Goal: Ask a question: Seek information or help from site administrators or community

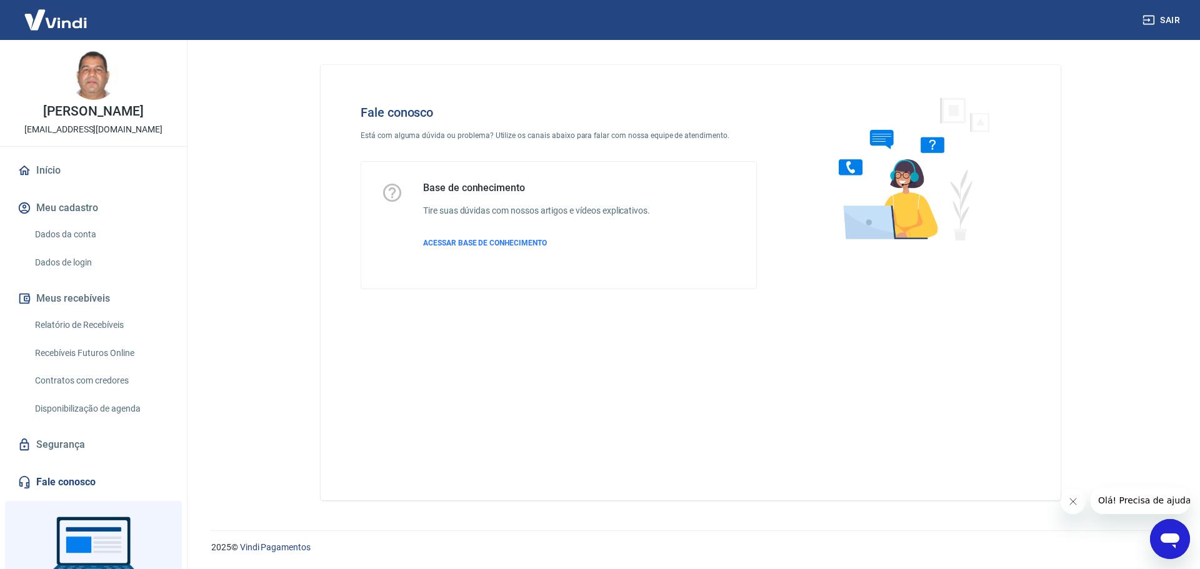
click at [54, 496] on link "Fale conosco" at bounding box center [93, 482] width 157 height 27
click at [1166, 537] on icon "Abrir janela de mensagens" at bounding box center [1170, 541] width 19 height 15
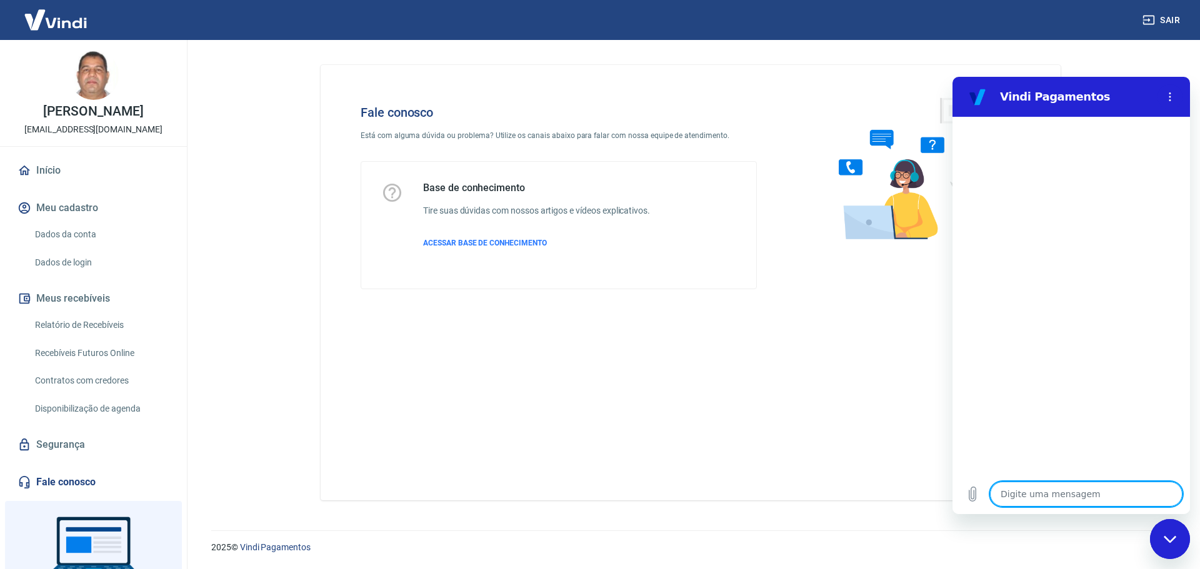
click at [1030, 490] on textarea at bounding box center [1086, 494] width 192 height 25
type textarea "O"
type textarea "x"
type textarea "Ol"
type textarea "x"
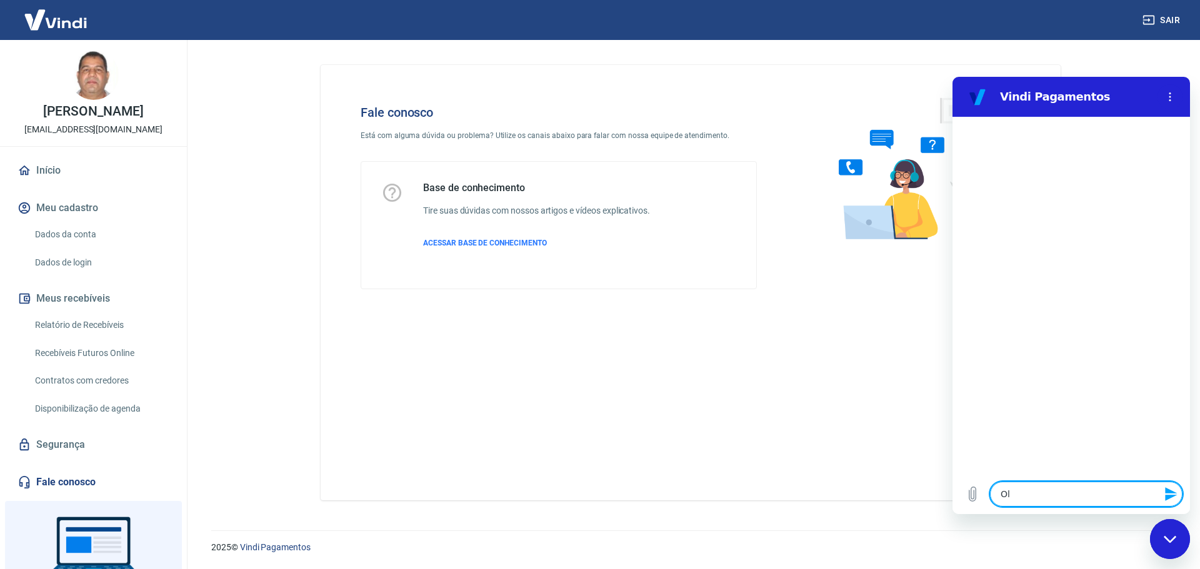
type textarea "Olá"
type textarea "x"
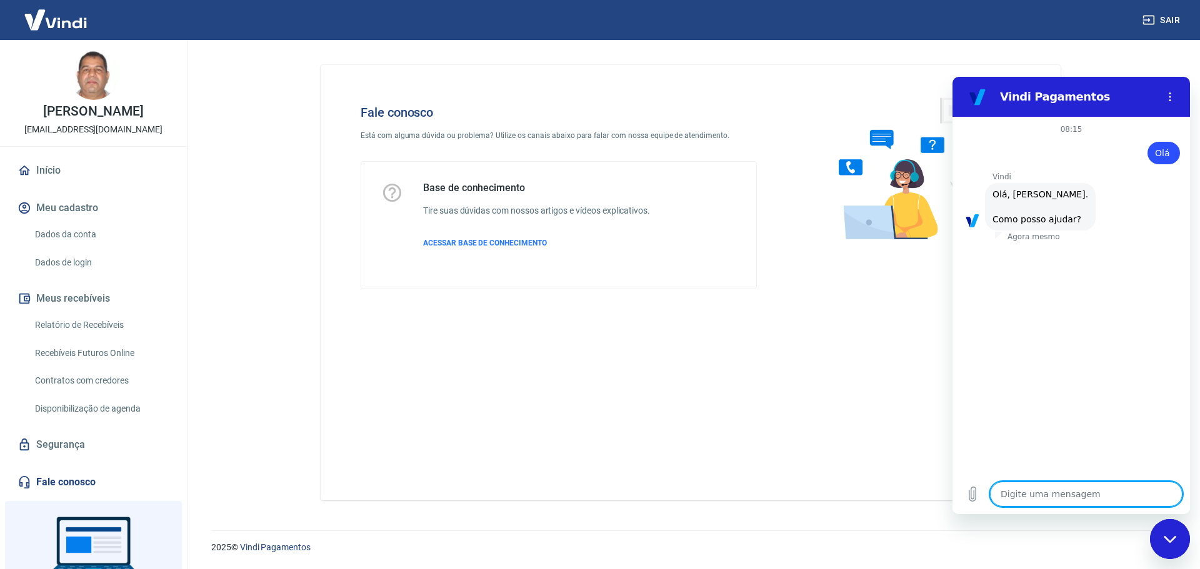
scroll to position [29, 0]
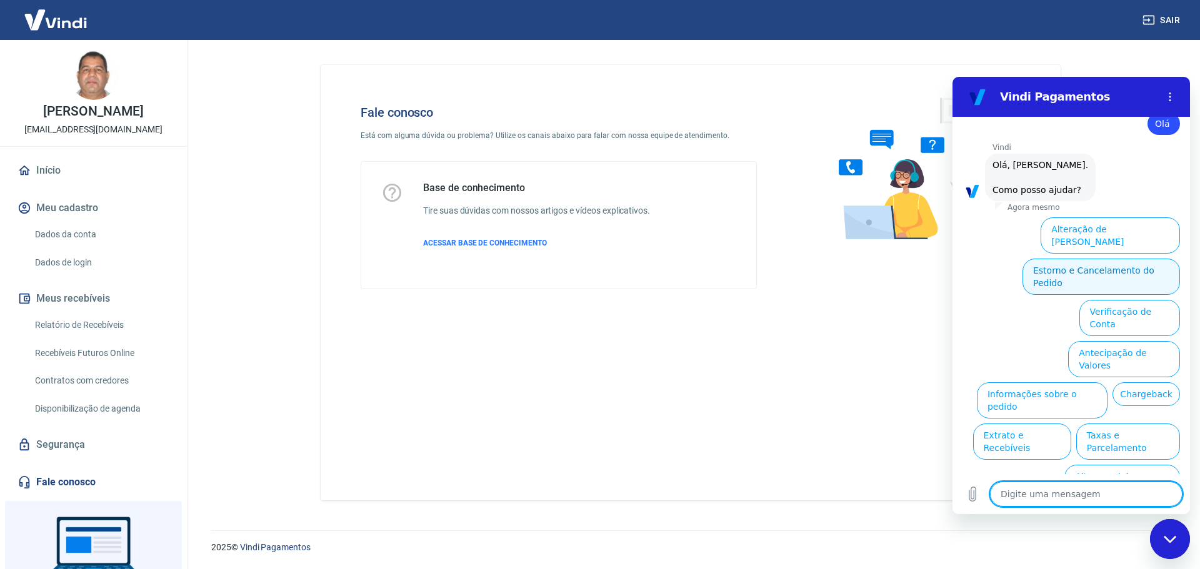
click at [1097, 259] on button "Estorno e Cancelamento do Pedido" at bounding box center [1100, 277] width 157 height 36
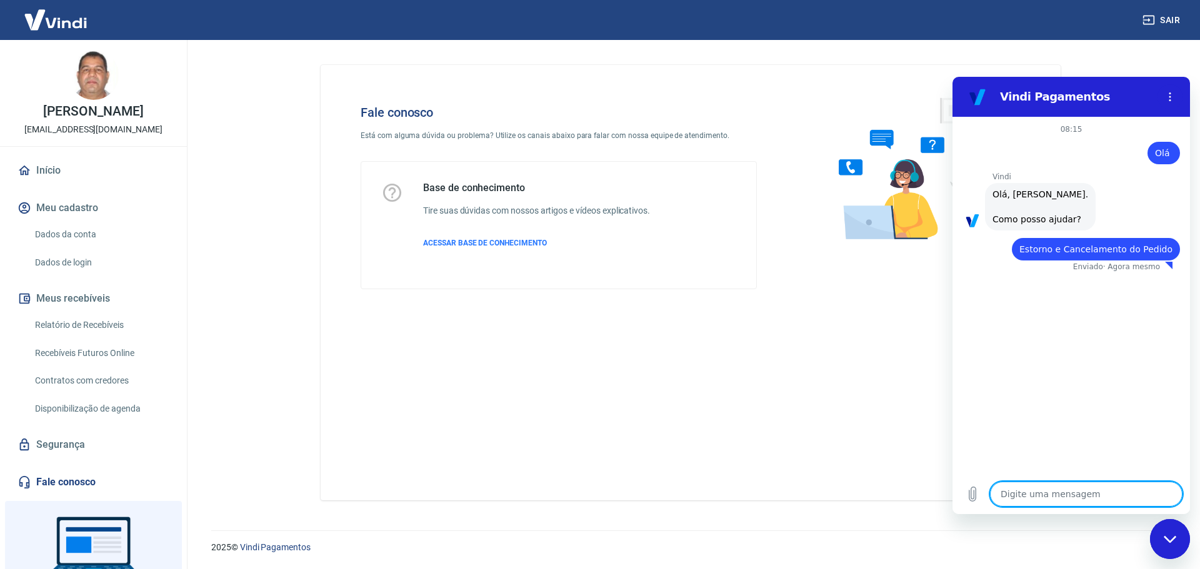
type textarea "x"
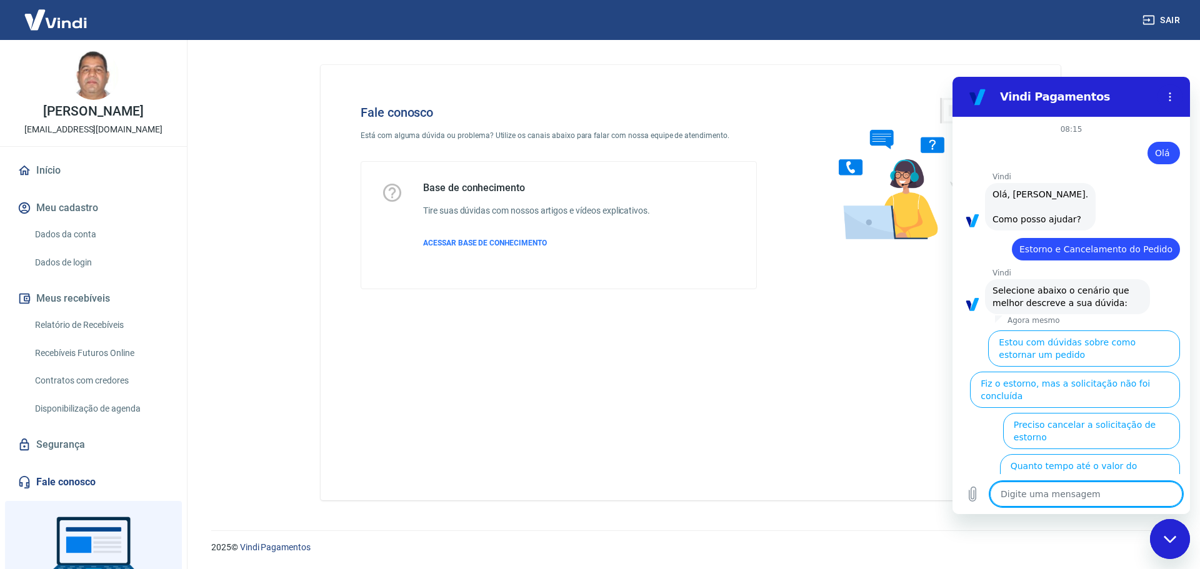
scroll to position [64, 0]
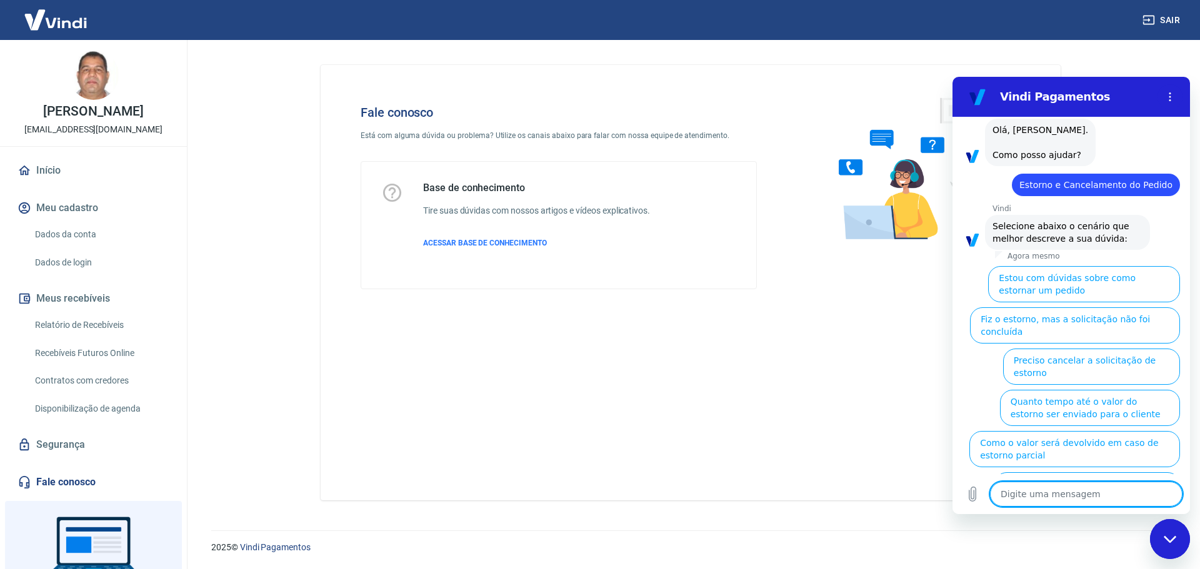
type textarea "q"
type textarea "x"
type textarea "qu"
type textarea "x"
type textarea "que"
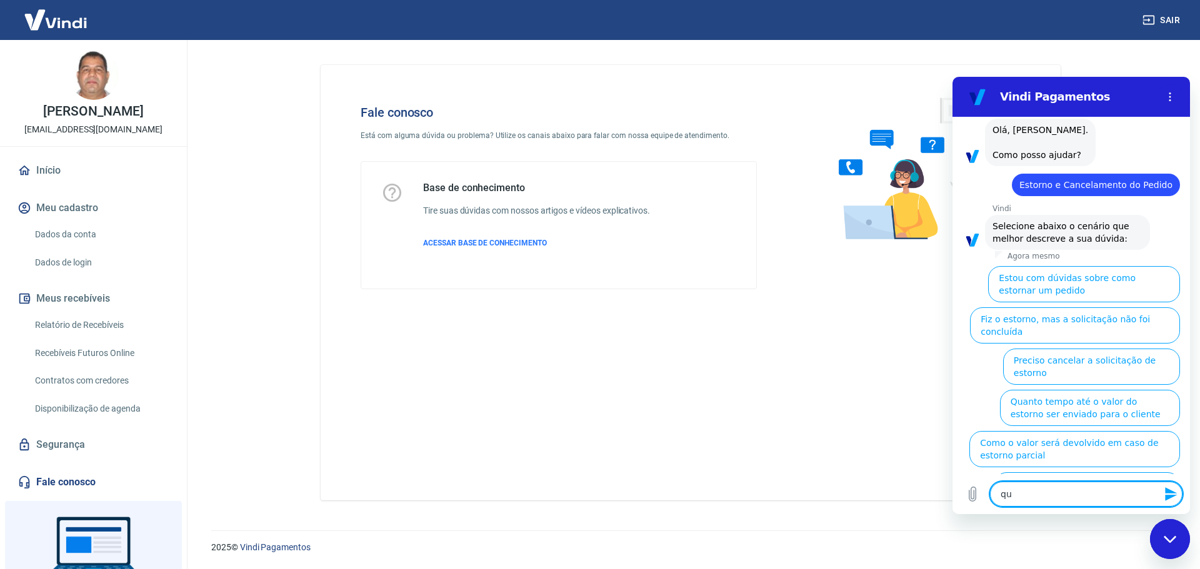
type textarea "x"
type textarea "quer"
type textarea "x"
type textarea "quero"
type textarea "x"
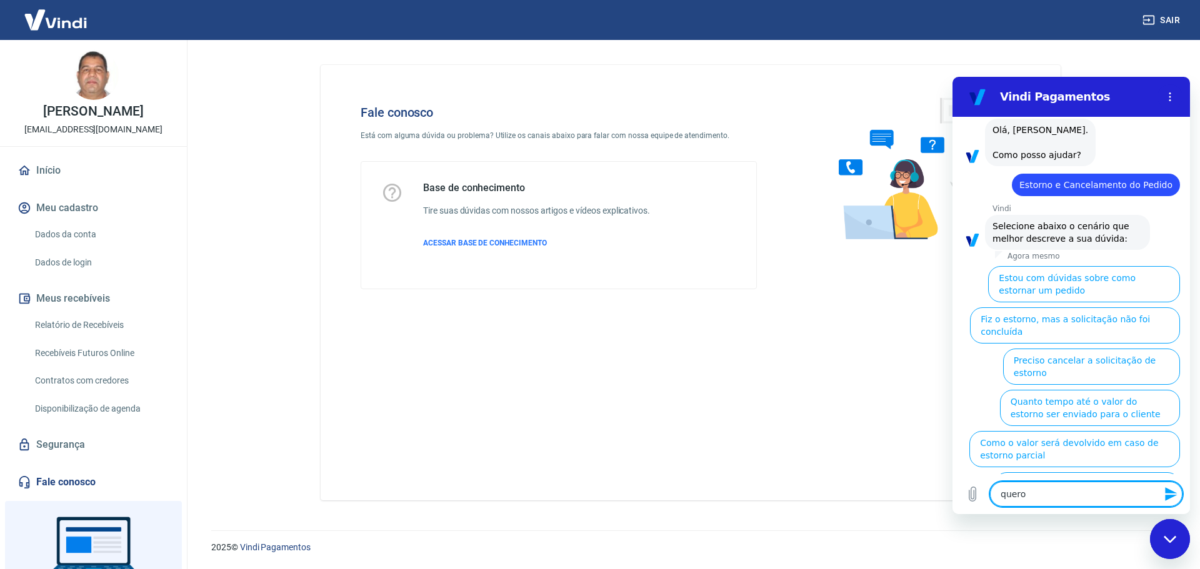
type textarea "quero"
type textarea "x"
type textarea "quero f"
type textarea "x"
type textarea "quero fa"
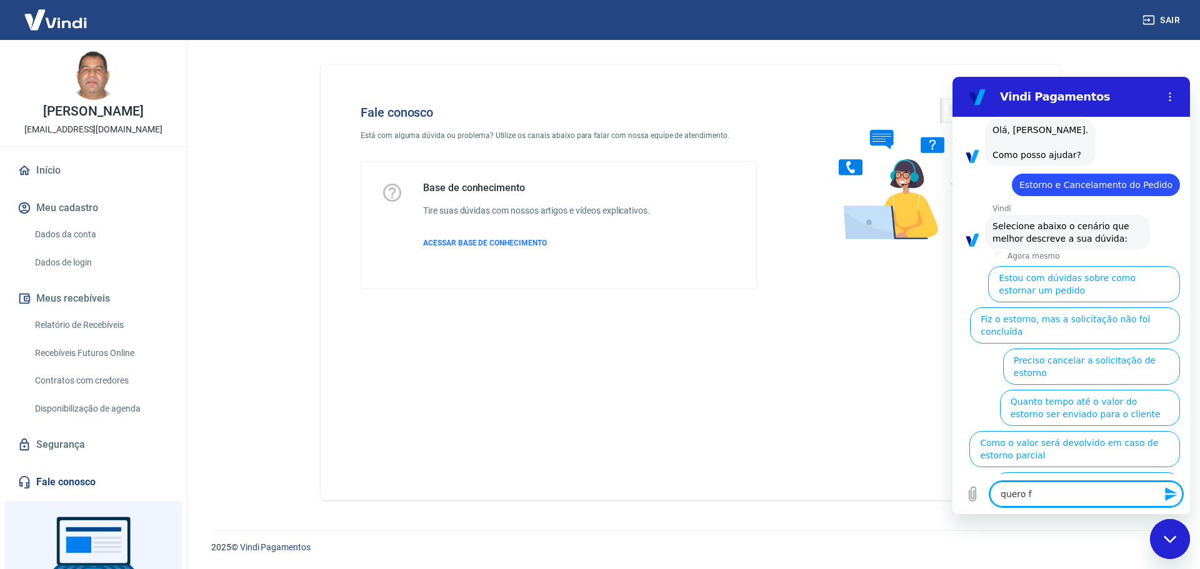
type textarea "x"
type textarea "quero fal"
type textarea "x"
type textarea "quero fala"
type textarea "x"
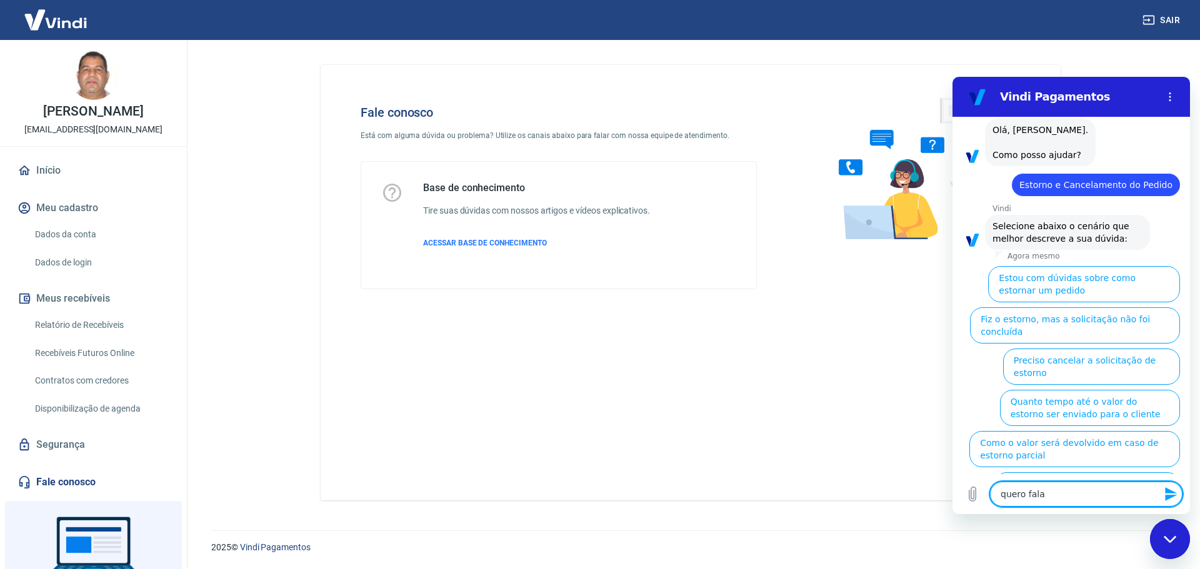
type textarea "quero falar"
type textarea "x"
type textarea "quero falar"
type textarea "x"
type textarea "quero falar c"
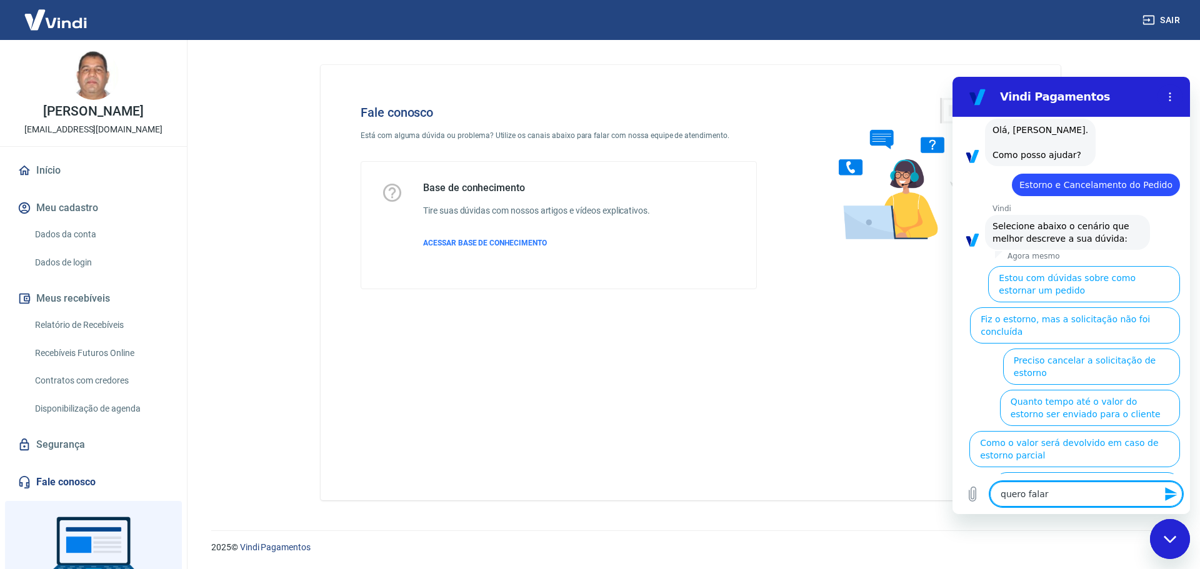
type textarea "x"
type textarea "quero falar co"
type textarea "x"
type textarea "quero falar com"
type textarea "x"
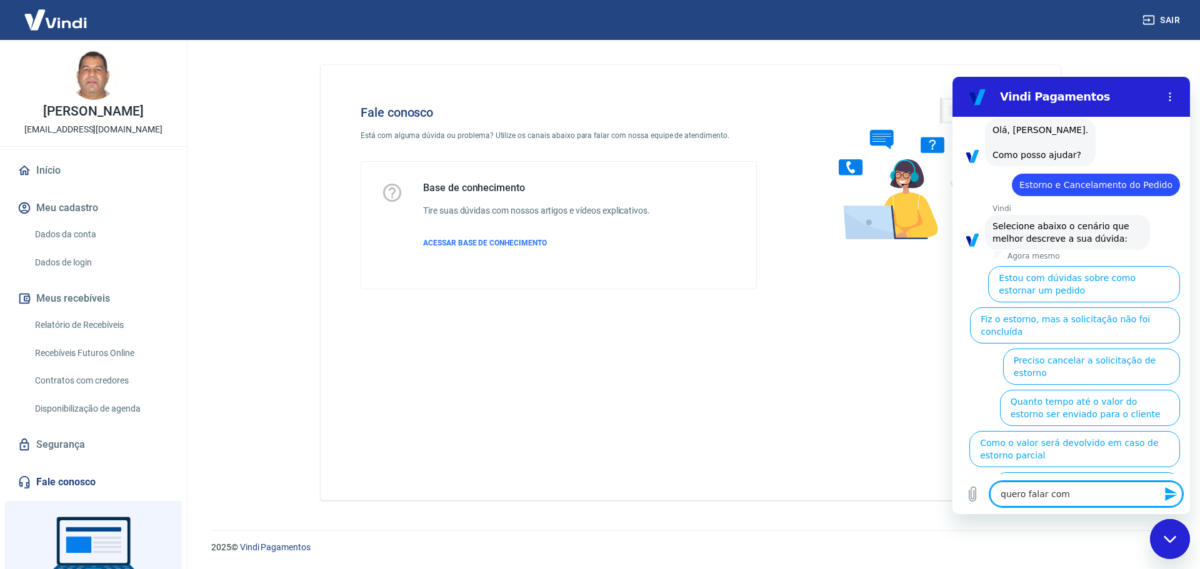
type textarea "quero falar com"
type textarea "x"
type textarea "quero falar com h"
type textarea "x"
type textarea "quero falar com hu"
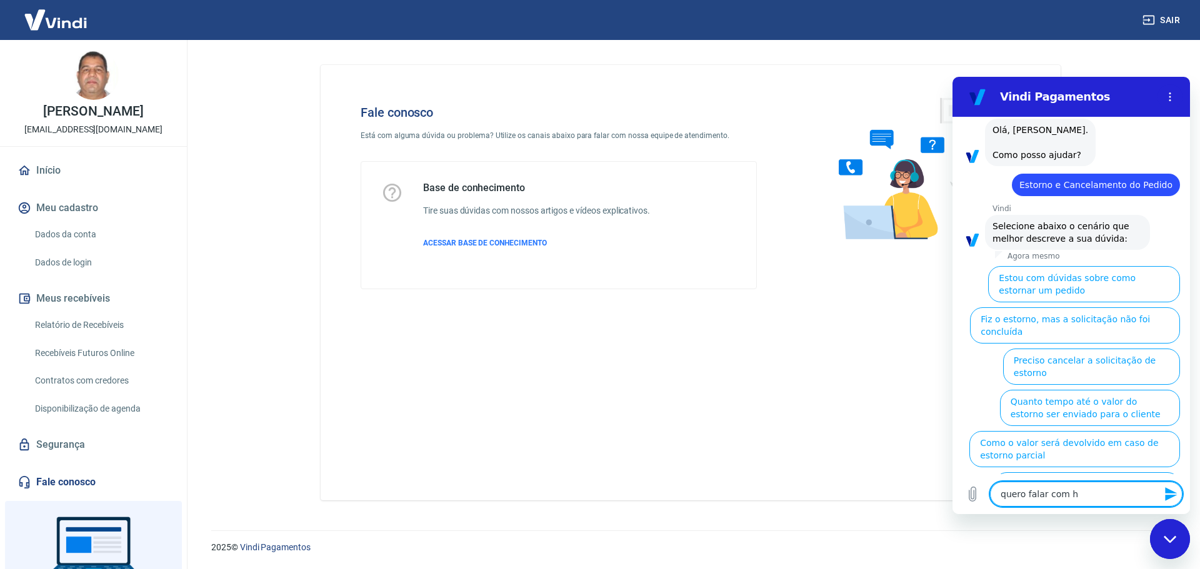
type textarea "x"
type textarea "quero falar com hum"
type textarea "x"
type textarea "quero falar com huma"
type textarea "x"
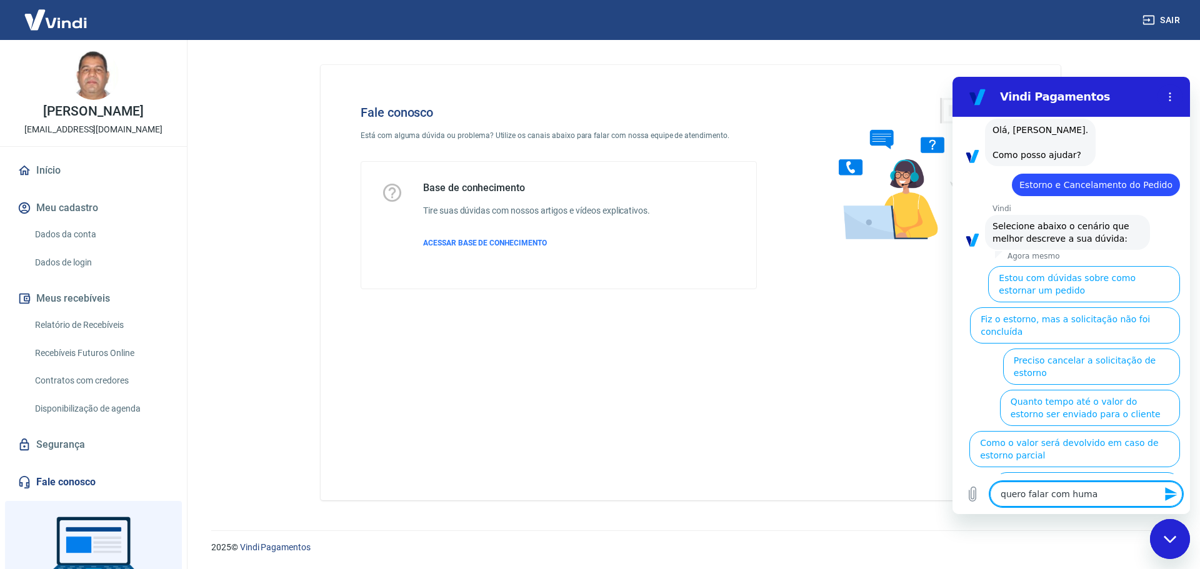
type textarea "quero falar com human"
type textarea "x"
type textarea "quero falar com humano"
type textarea "x"
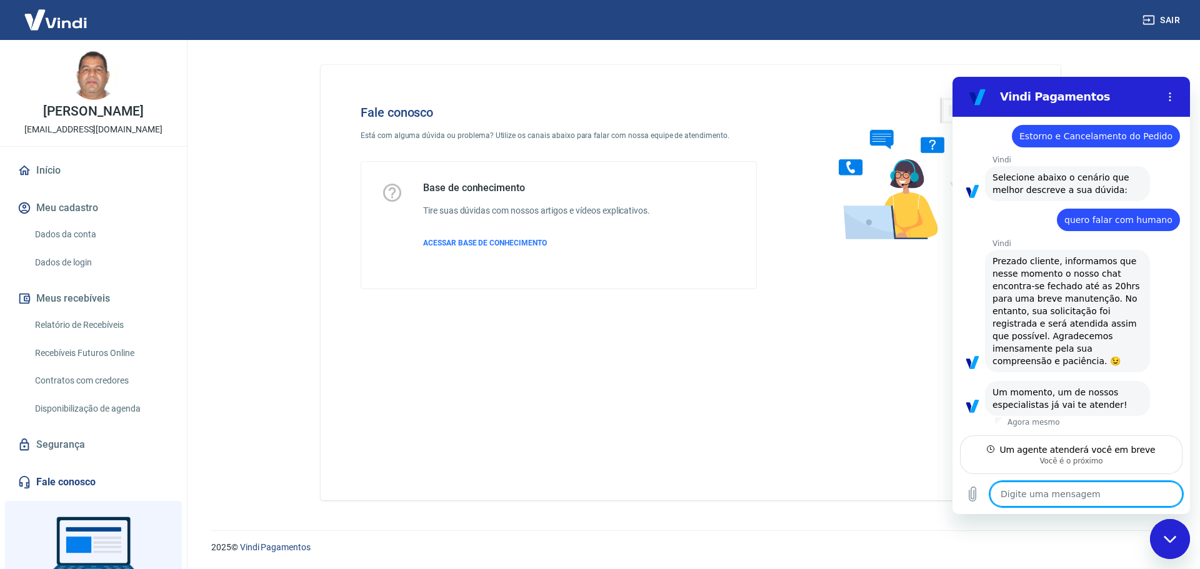
scroll to position [113, 0]
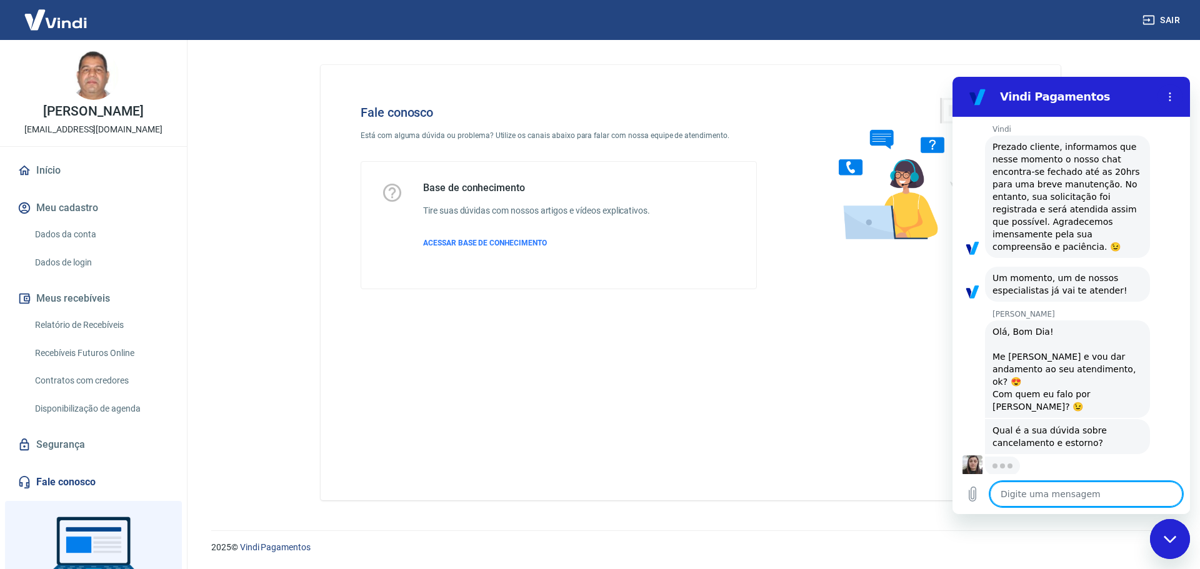
type textarea "x"
click at [1027, 492] on textarea at bounding box center [1086, 494] width 192 height 25
type textarea "b"
type textarea "x"
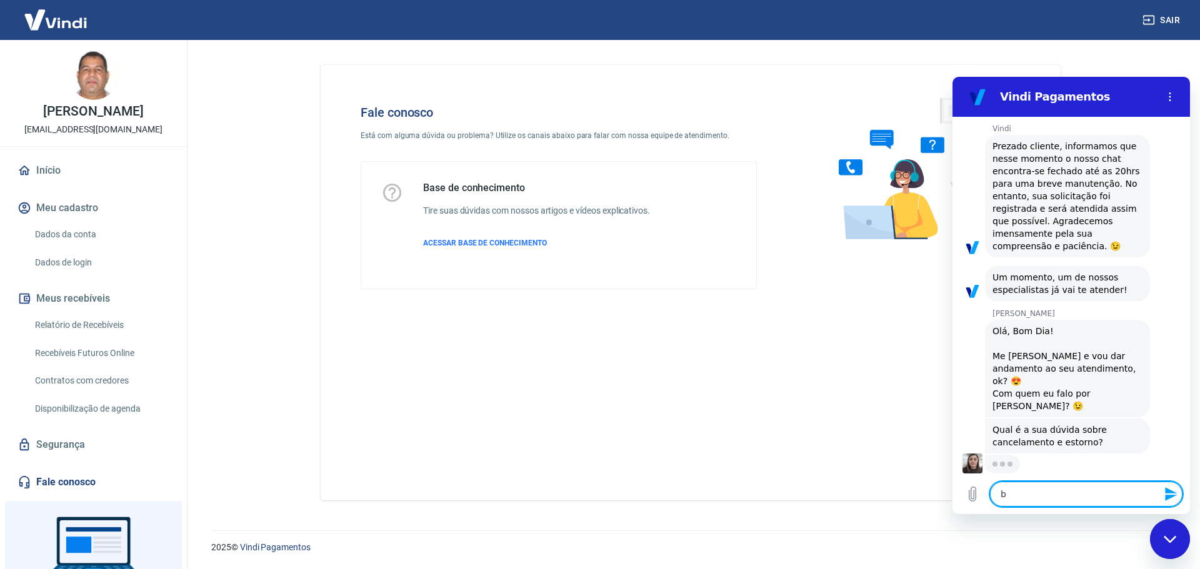
type textarea "bO"
type textarea "x"
type textarea "bOM"
type textarea "x"
type textarea "bO"
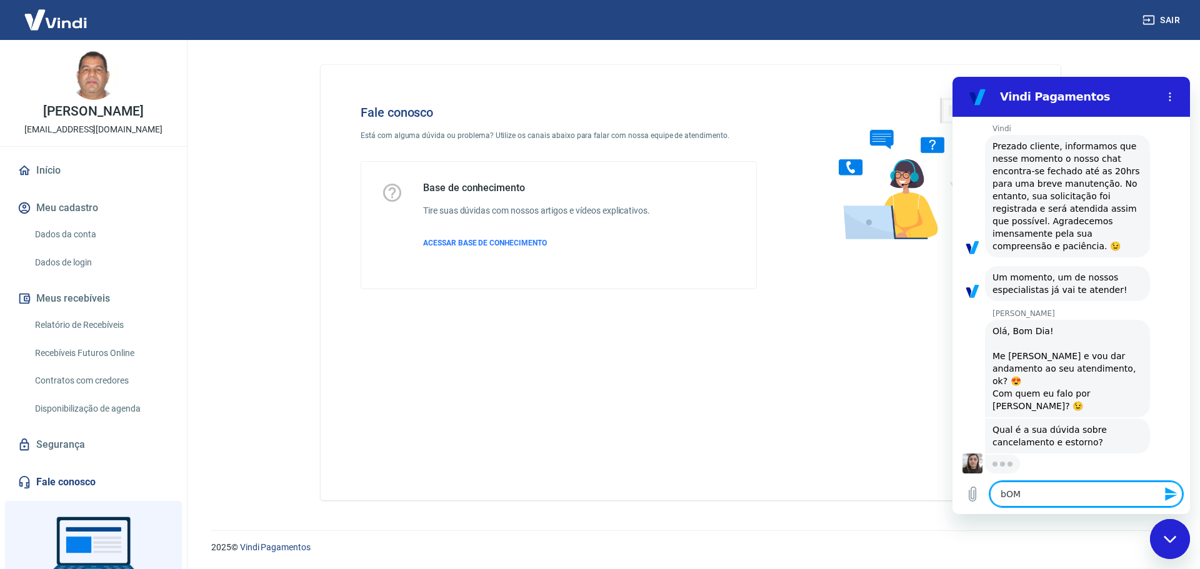
type textarea "x"
type textarea "b"
type textarea "x"
type textarea "B"
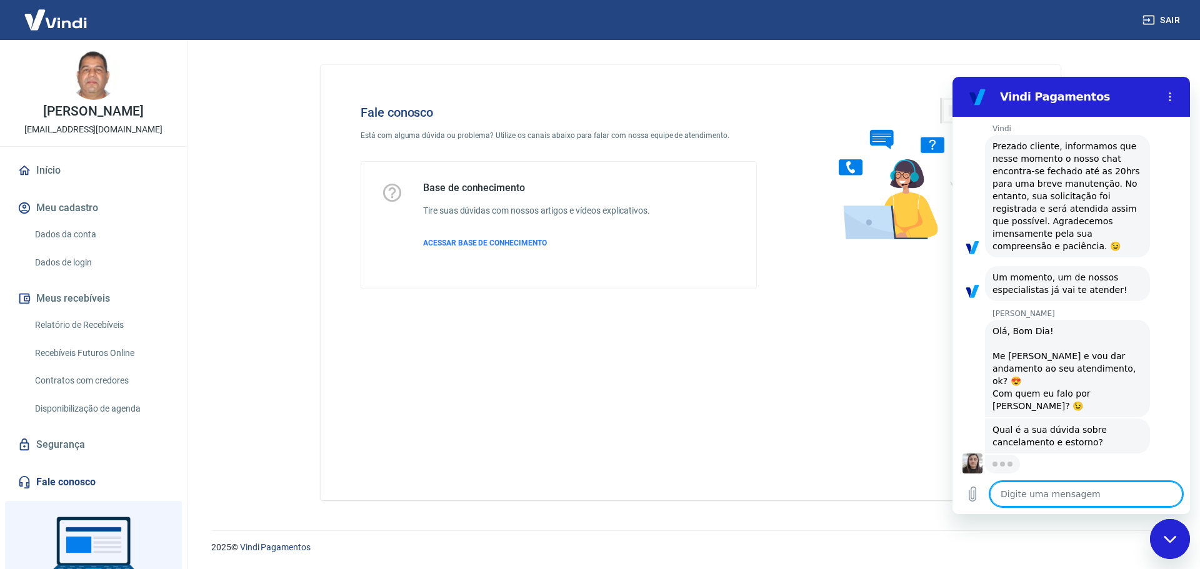
type textarea "x"
type textarea "Bo"
type textarea "x"
type textarea "Bom"
type textarea "x"
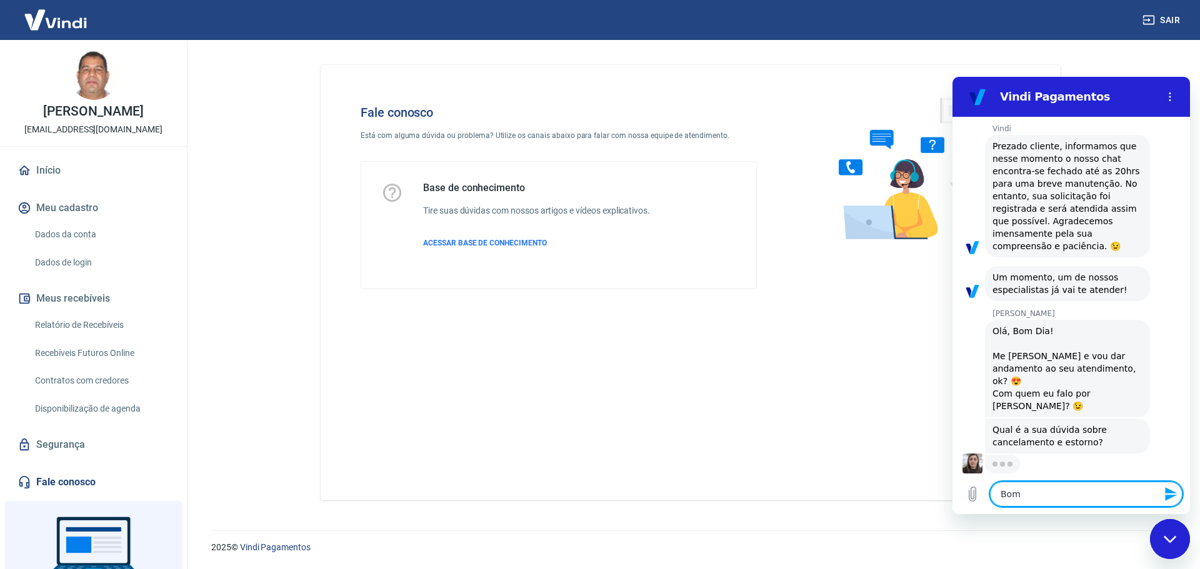
type textarea "Bom"
type textarea "x"
type textarea "Bom d"
type textarea "x"
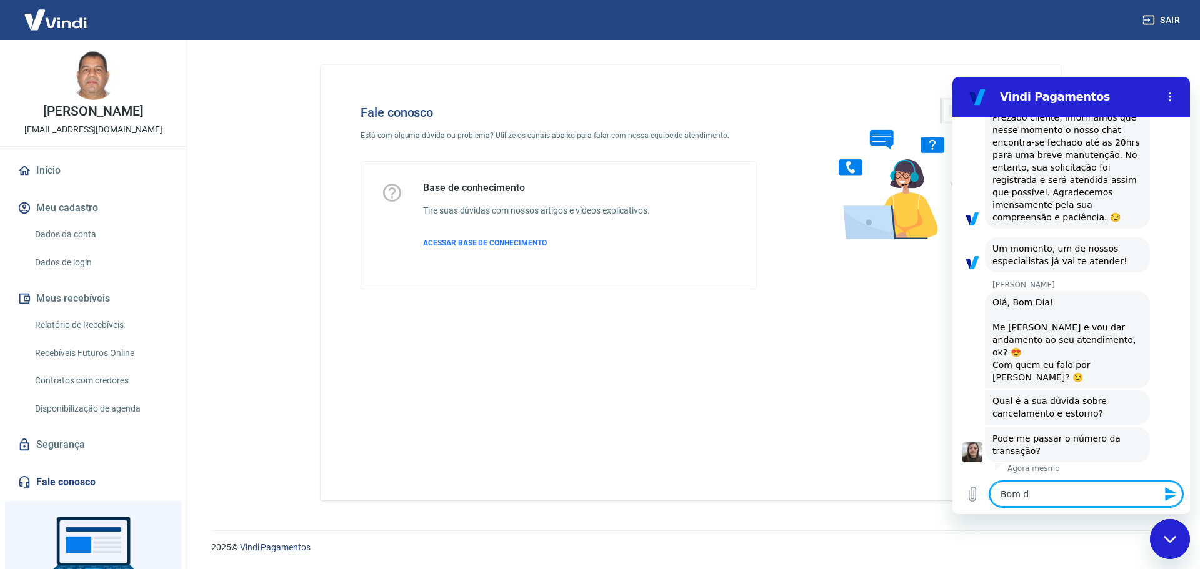
type textarea "Bom di"
type textarea "x"
type textarea "Bom dia"
type textarea "x"
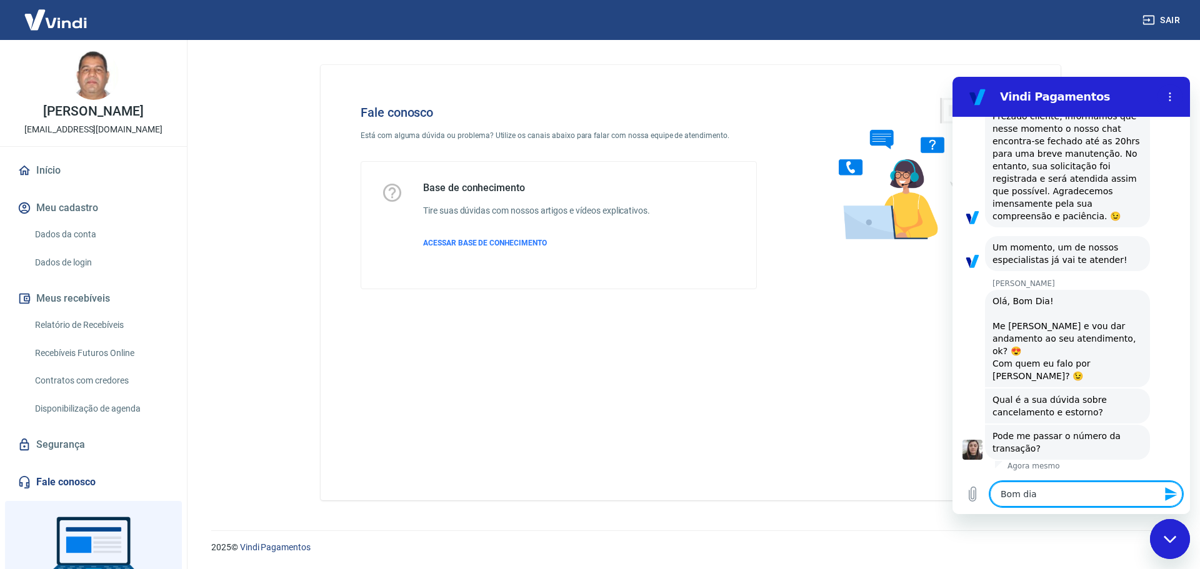
type textarea "Bom dia"
type textarea "x"
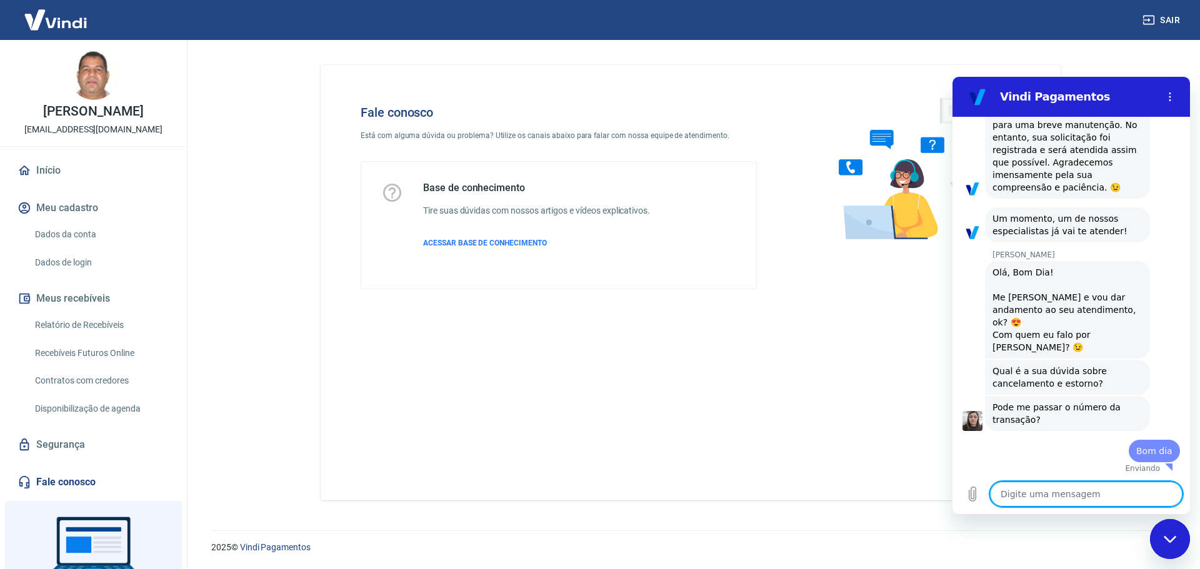
type textarea "x"
type textarea "M"
type textarea "x"
type textarea "Me"
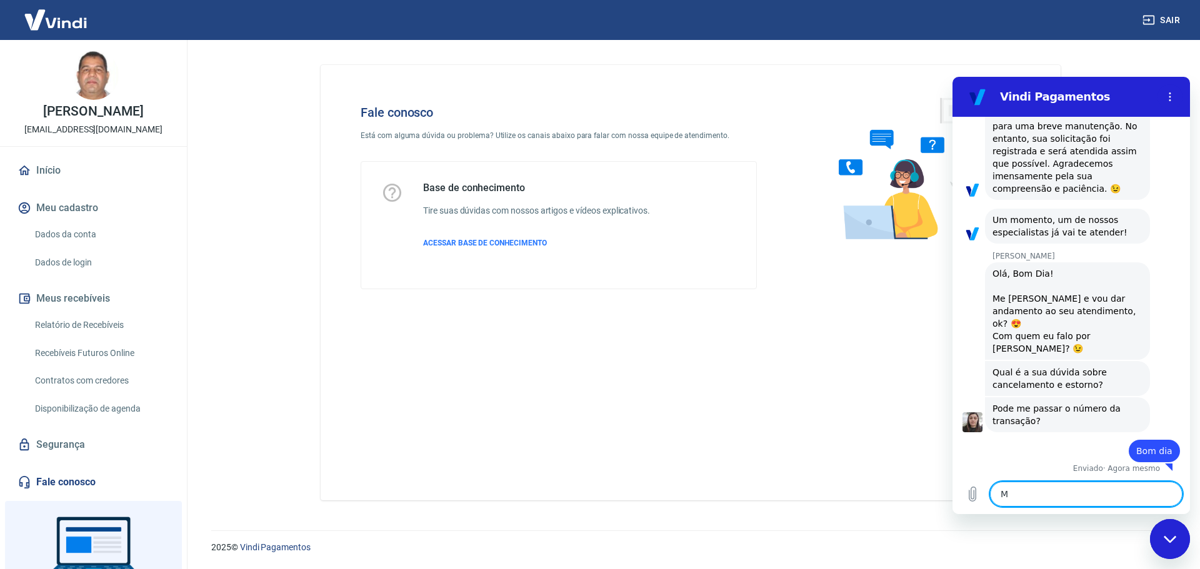
type textarea "x"
type textarea "Meu"
type textarea "x"
type textarea "Meu"
type textarea "x"
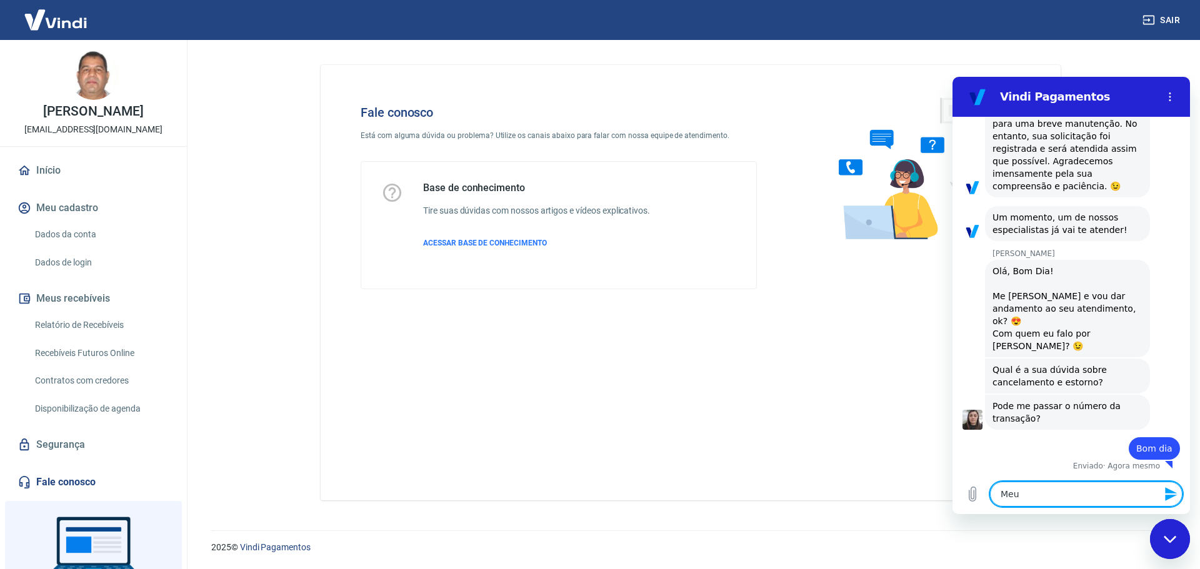
type textarea "Meu n"
type textarea "x"
type textarea "Meu no"
type textarea "x"
type textarea "Meu nom"
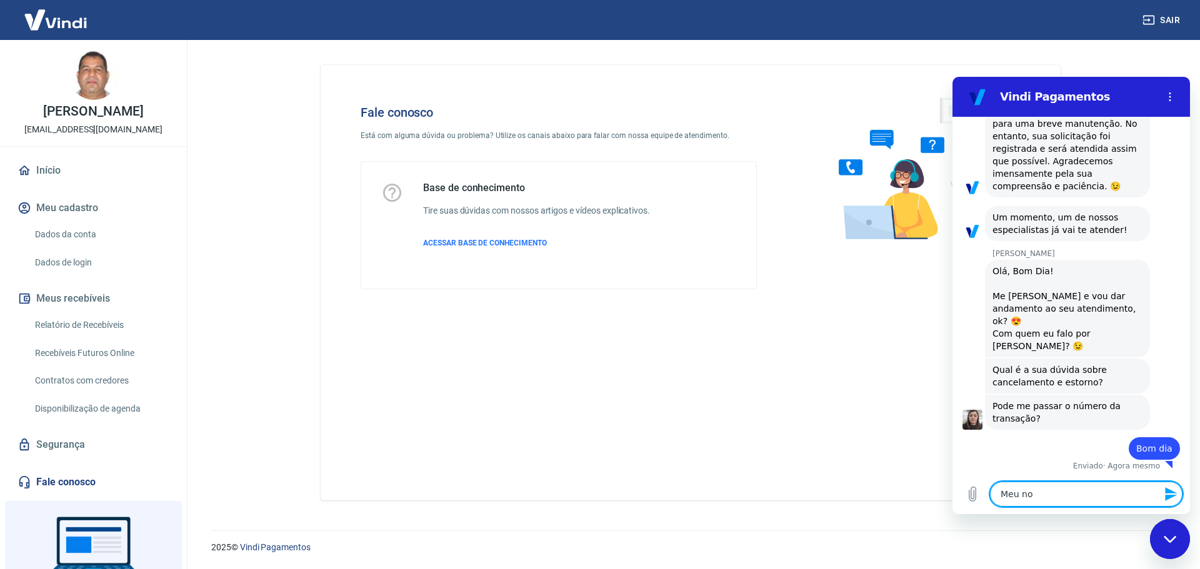
type textarea "x"
type textarea "Meu nome"
type textarea "x"
type textarea "Meu nome"
type textarea "x"
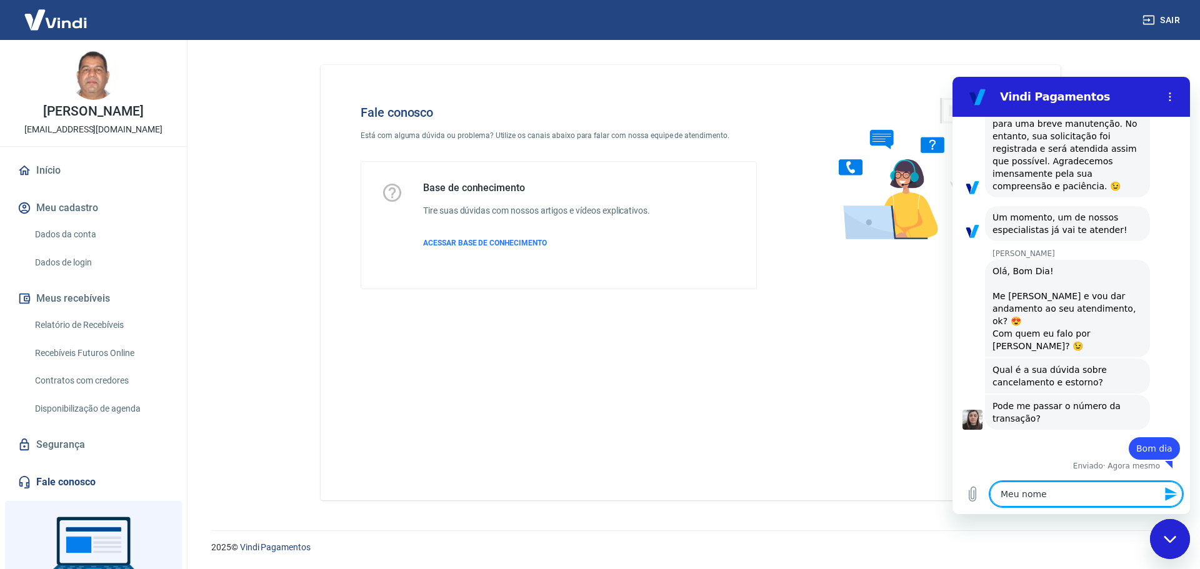
type textarea "Meu nome é"
type textarea "x"
type textarea "Meu nome é"
type textarea "x"
type textarea "Meu nome é A"
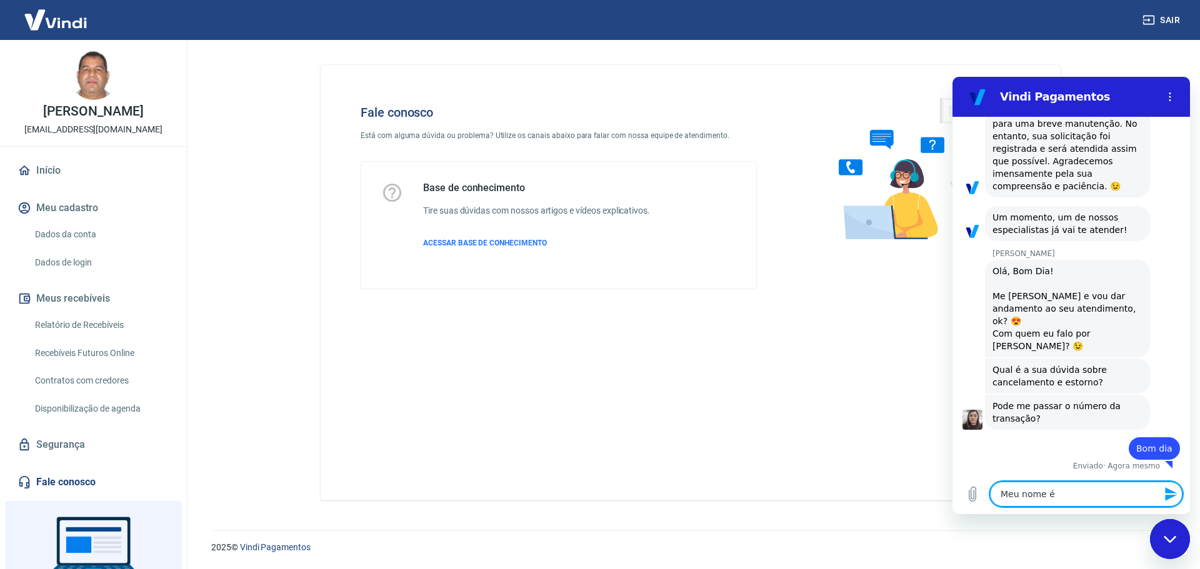
type textarea "x"
type textarea "Meu nome é Ad"
type textarea "x"
type textarea "Meu nome é Adr"
type textarea "x"
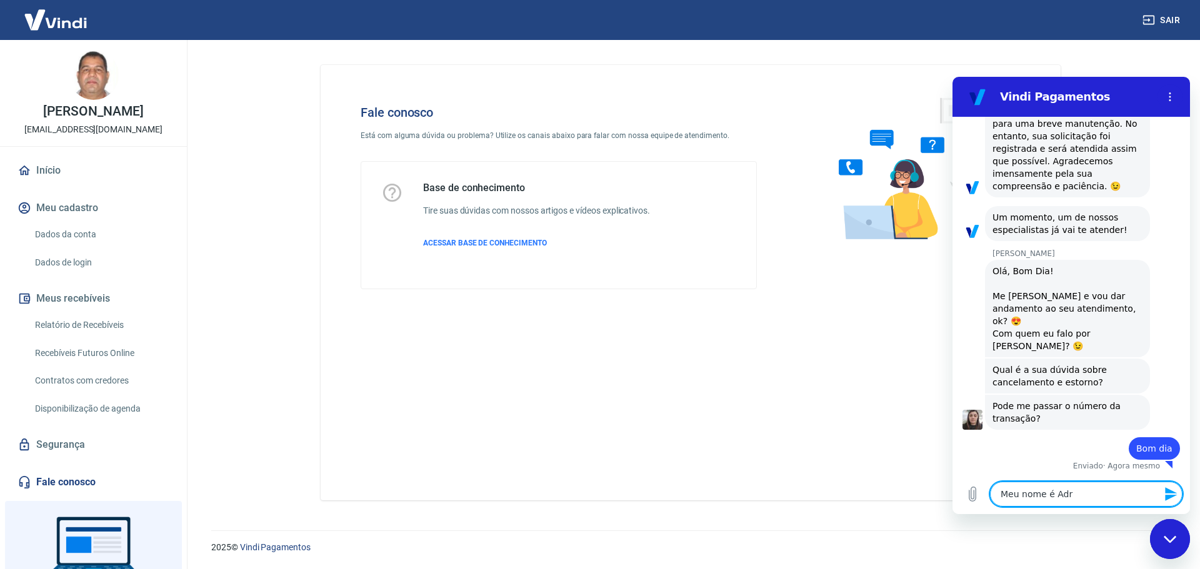
type textarea "Meu nome é Adri"
type textarea "x"
type textarea "Meu nome é Adria"
type textarea "x"
type textarea "Meu nome é [PERSON_NAME]"
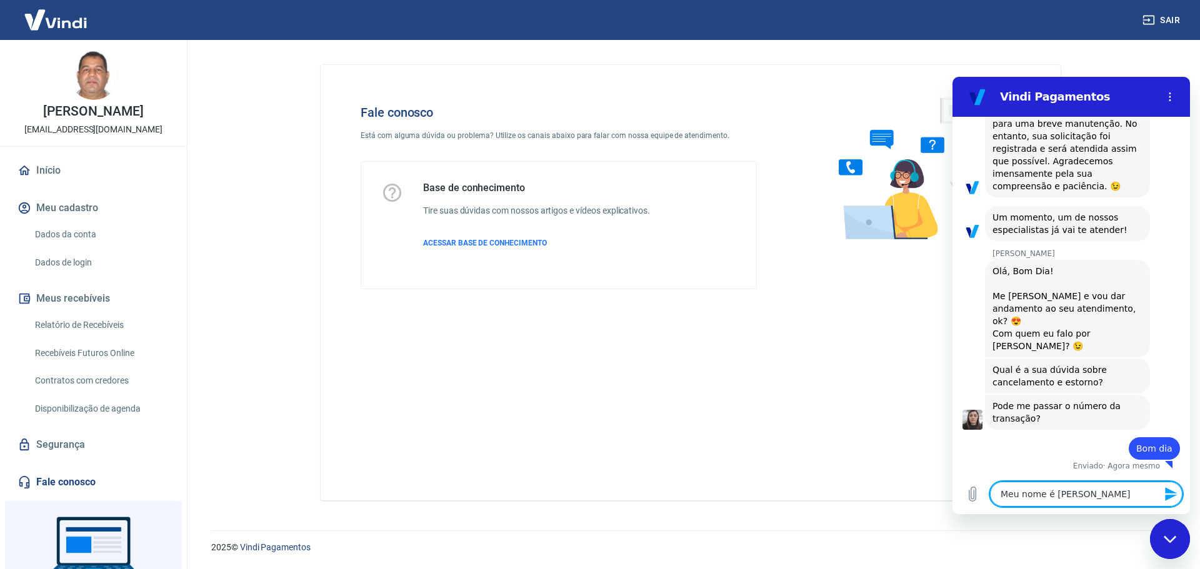
type textarea "x"
type textarea "Meu nome é [PERSON_NAME]"
type textarea "x"
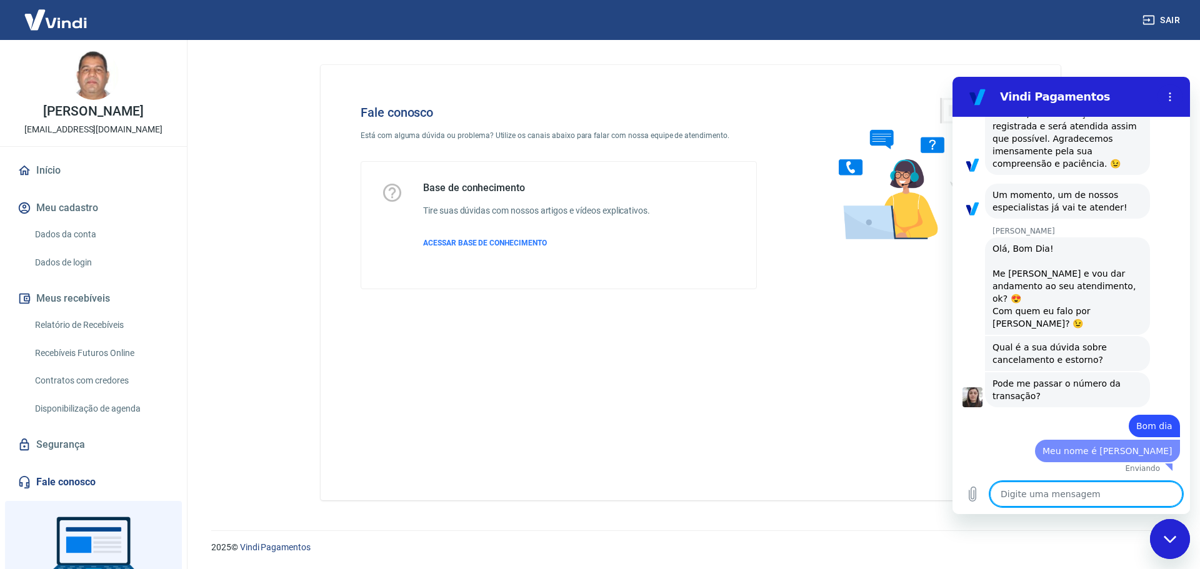
type textarea "x"
type textarea "G"
type textarea "x"
type textarea "Go"
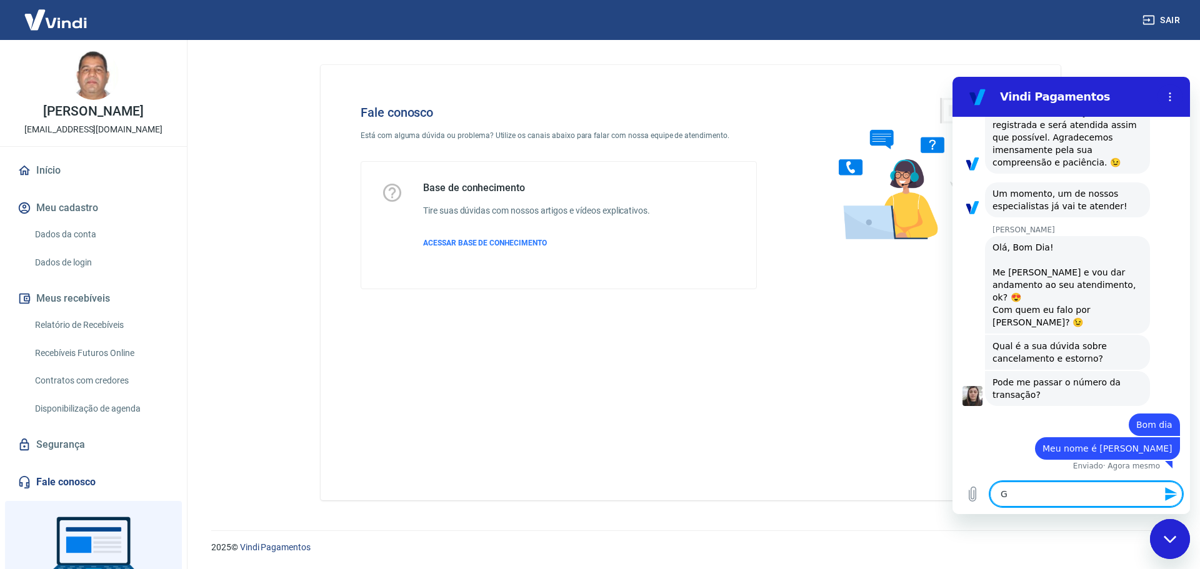
type textarea "x"
type textarea "Gos"
type textarea "x"
type textarea "Gost"
type textarea "x"
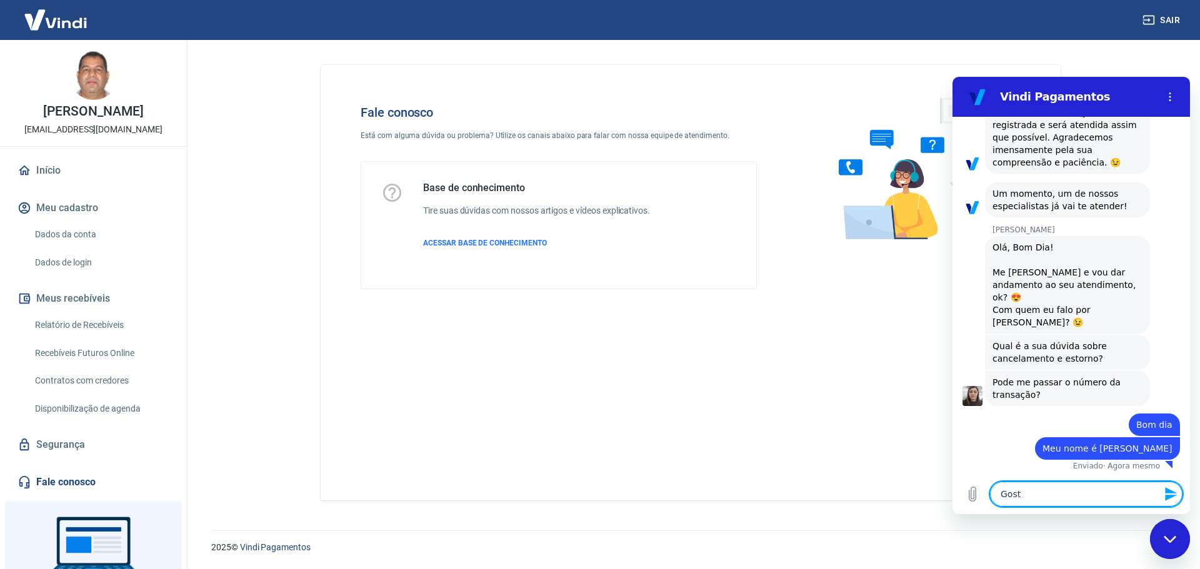
type textarea "Gosta"
type textarea "x"
type textarea "Gostar"
type textarea "x"
type textarea "Gostari"
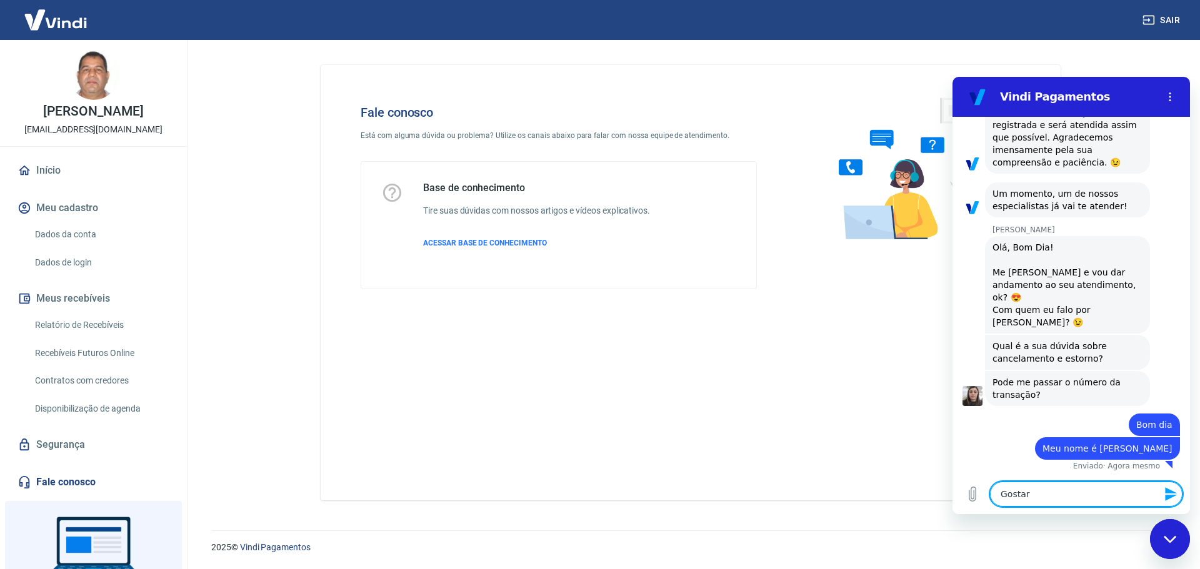
type textarea "x"
type textarea "Gostaria"
type textarea "x"
type textarea "Gostaria"
type textarea "x"
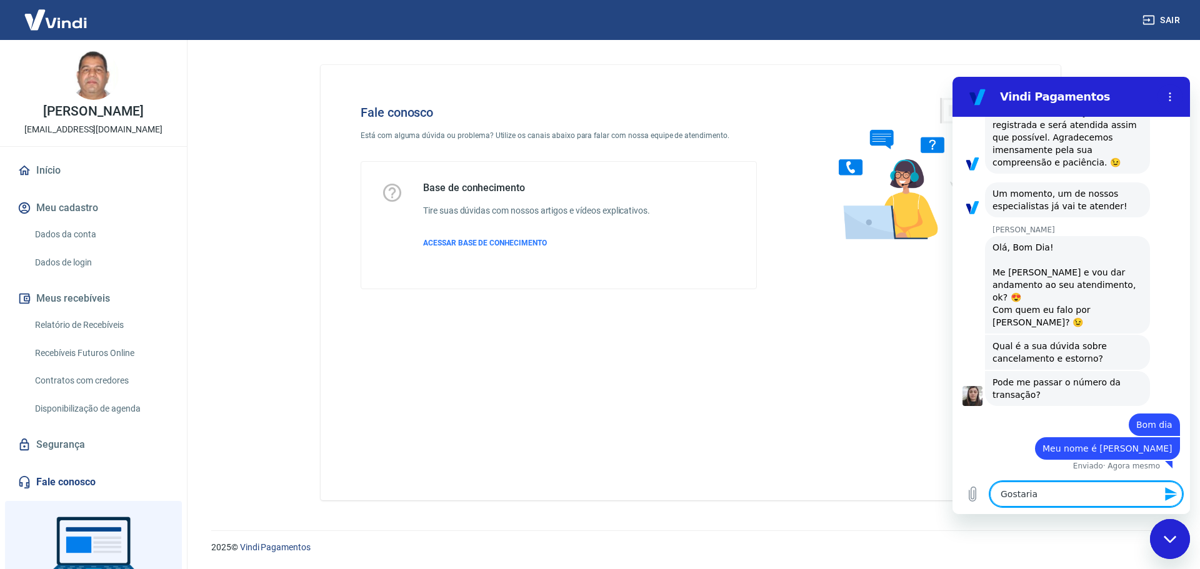
type textarea "Gostaria d"
type textarea "x"
type textarea "Gostaria de"
type textarea "x"
type textarea "Gostaria de"
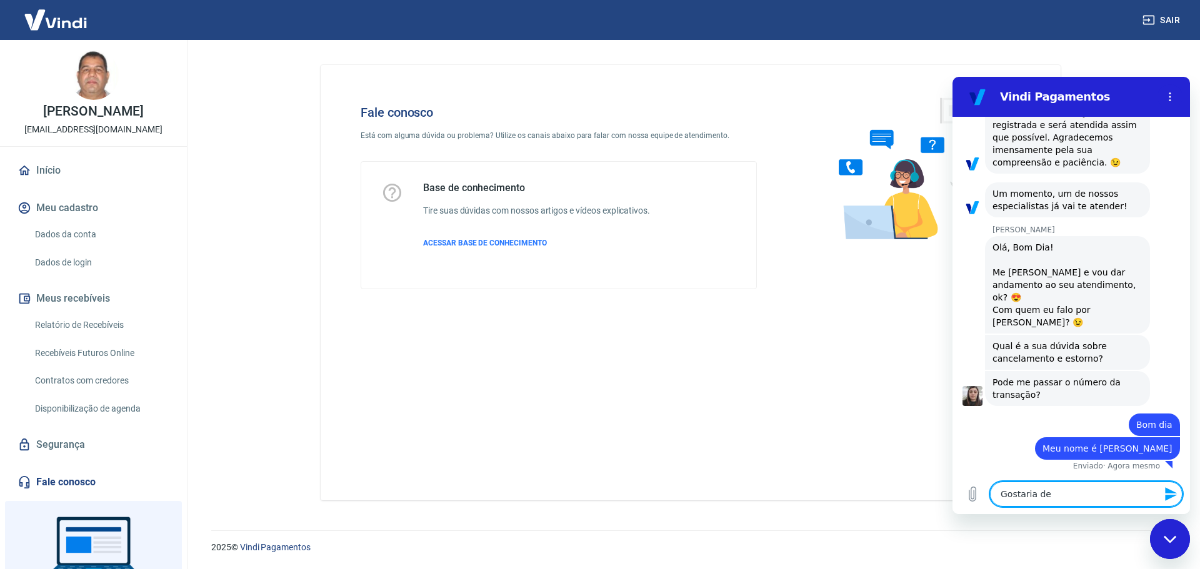
type textarea "x"
type textarea "Gostaria de s"
type textarea "x"
type textarea "Gostaria de sa"
type textarea "x"
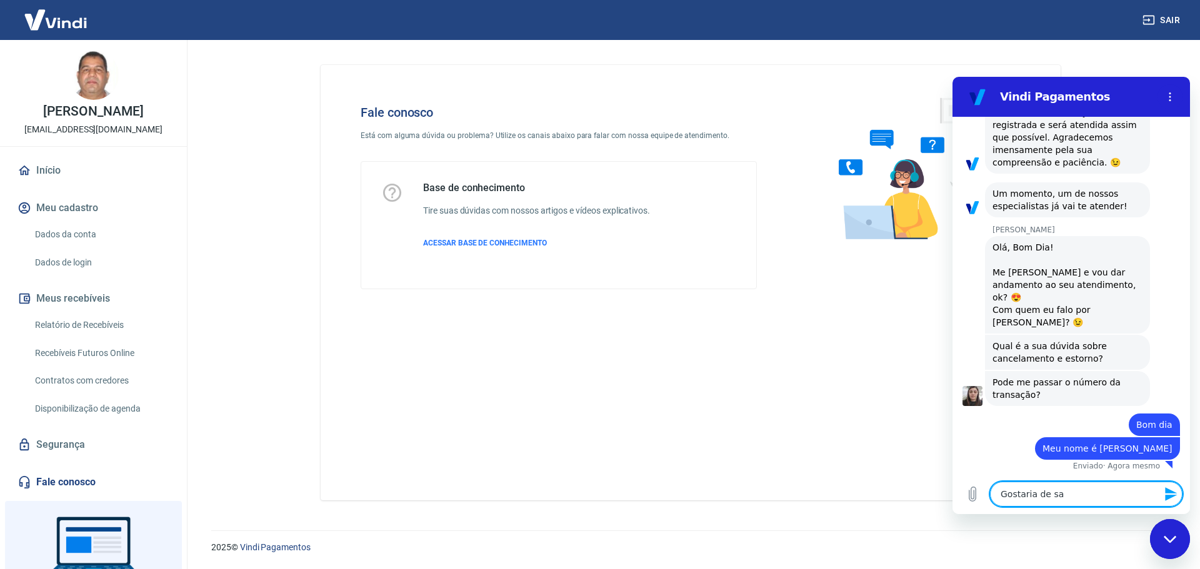
type textarea "Gostaria de sab"
type textarea "x"
type textarea "Gostaria de sabe"
type textarea "x"
type textarea "Gostaria de saber"
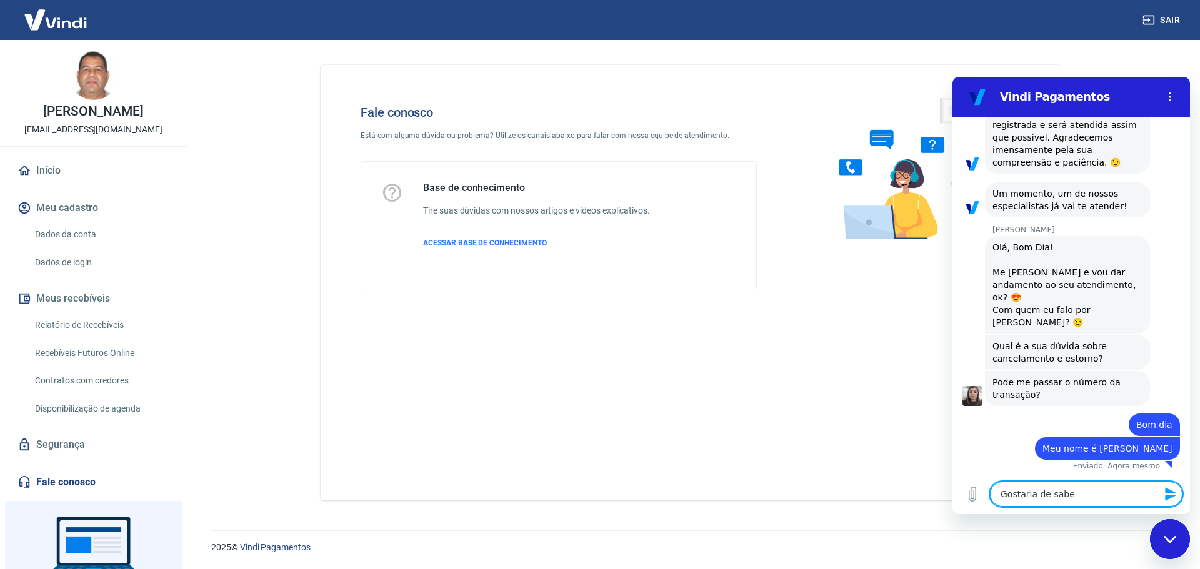
type textarea "x"
type textarea "Gostaria de saber"
type textarea "x"
type textarea "Gostaria de saber p"
type textarea "x"
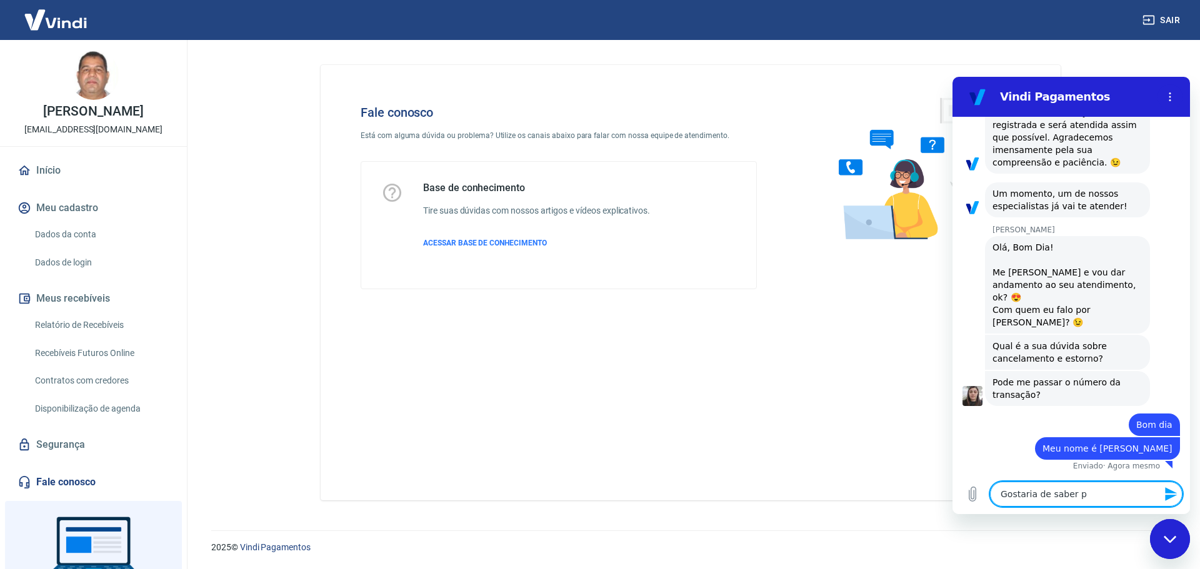
type textarea "Gostaria de saber po"
type textarea "x"
type textarea "Gostaria de saber por"
type textarea "x"
type textarea "Gostaria de saber porq"
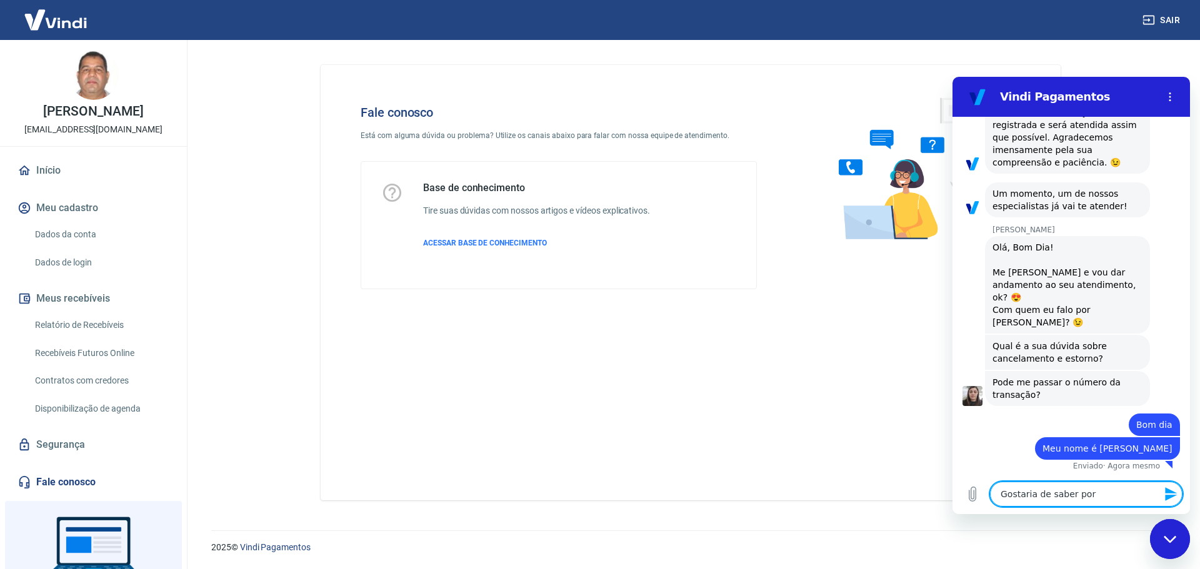
type textarea "x"
type textarea "Gostaria de saber porqu"
type textarea "x"
type textarea "Gostaria de saber porque"
type textarea "x"
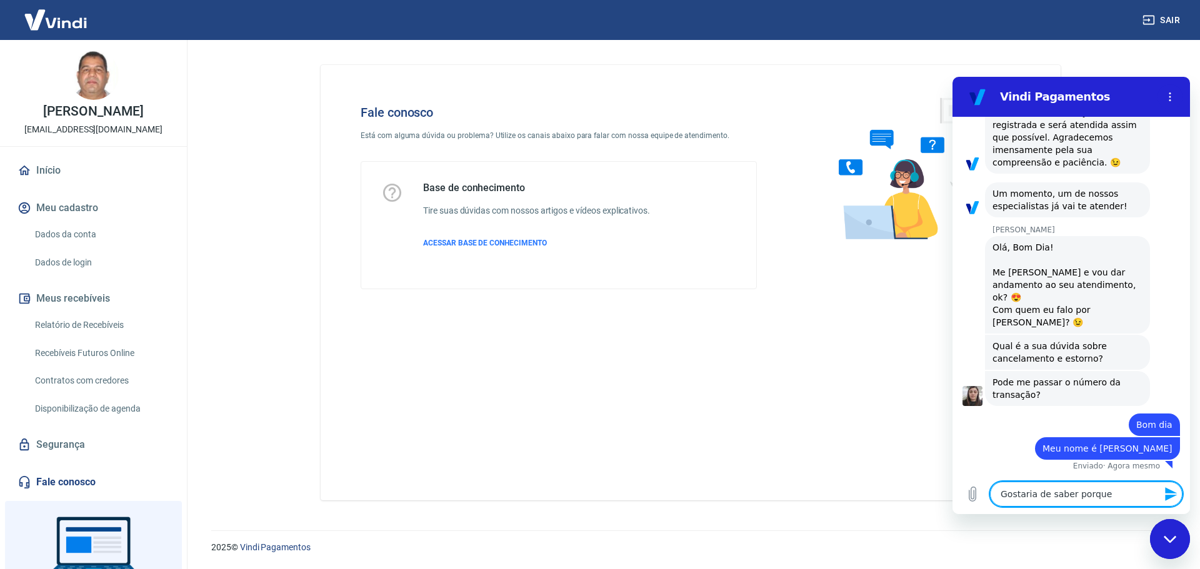
type textarea "Gostaria de saber porque"
type textarea "x"
type textarea "Gostaria de saber porque o"
type textarea "x"
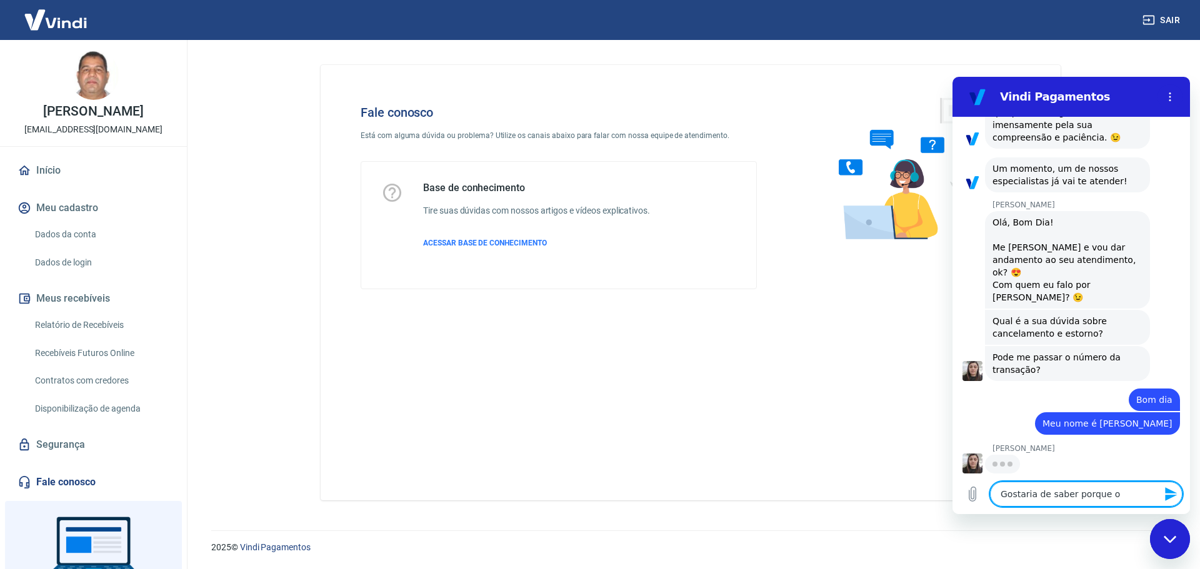
type textarea "Gostaria de saber porque o"
type textarea "x"
type textarea "Gostaria de saber porque o p"
type textarea "x"
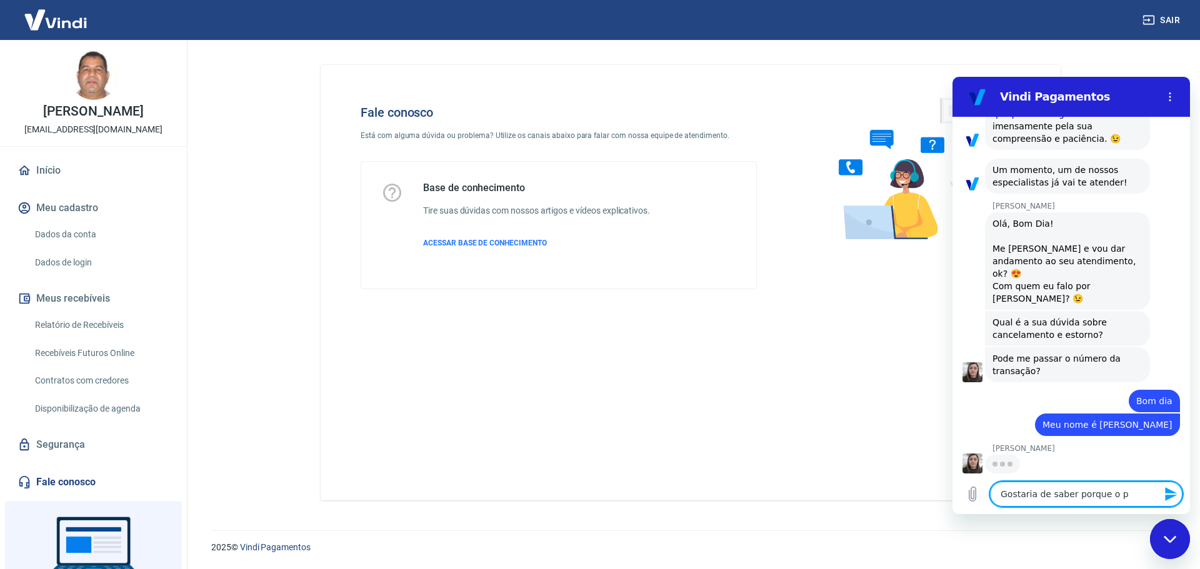
type textarea "Gostaria de saber porque o pe"
type textarea "x"
type textarea "Gostaria de saber porque o ped"
type textarea "x"
type textarea "Gostaria de saber porque o pedi"
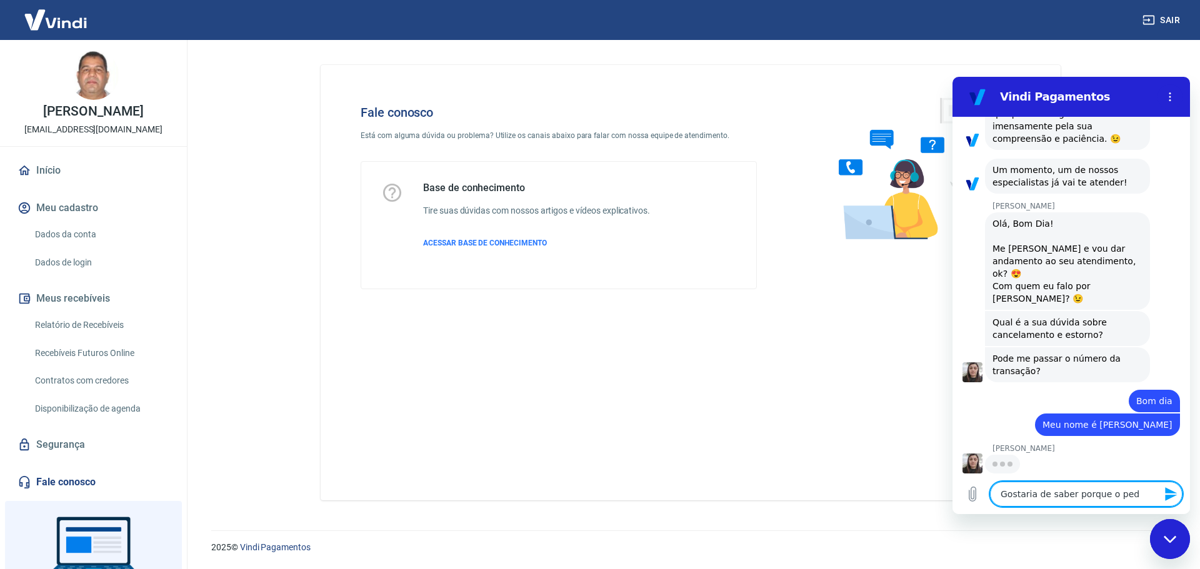
type textarea "x"
type textarea "Gostaria de saber porque o pedid"
type textarea "x"
type textarea "Gostaria de saber porque o pedido"
type textarea "x"
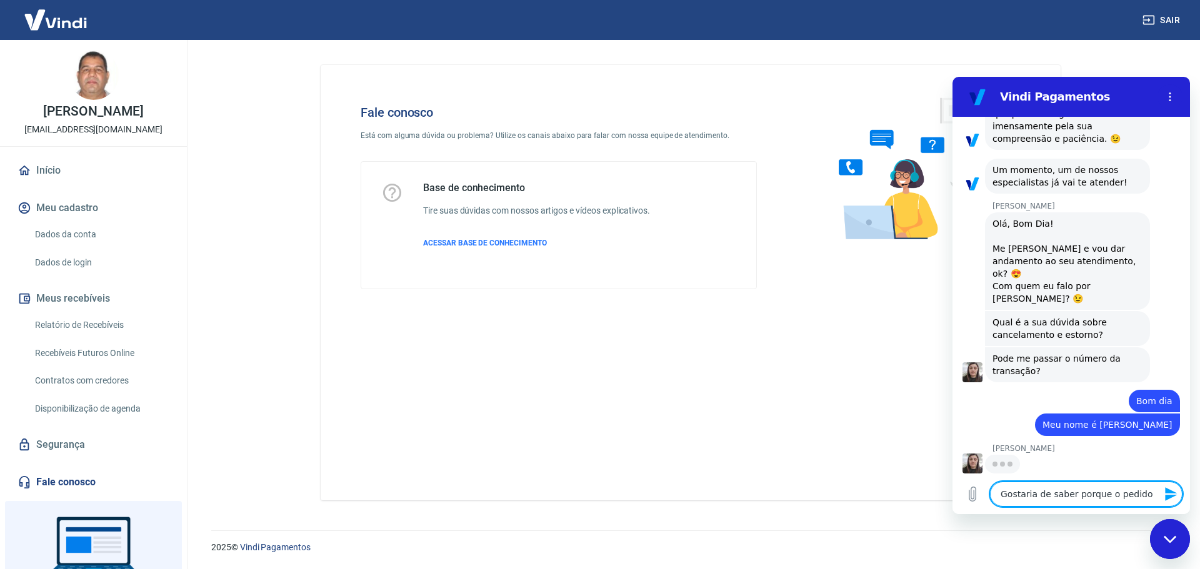
type textarea "Gostaria de saber porque o pedido"
type textarea "x"
paste textarea "Logg2025@$$"
type textarea "Gostaria de saber porque o pedido Logg2025@$$"
type textarea "x"
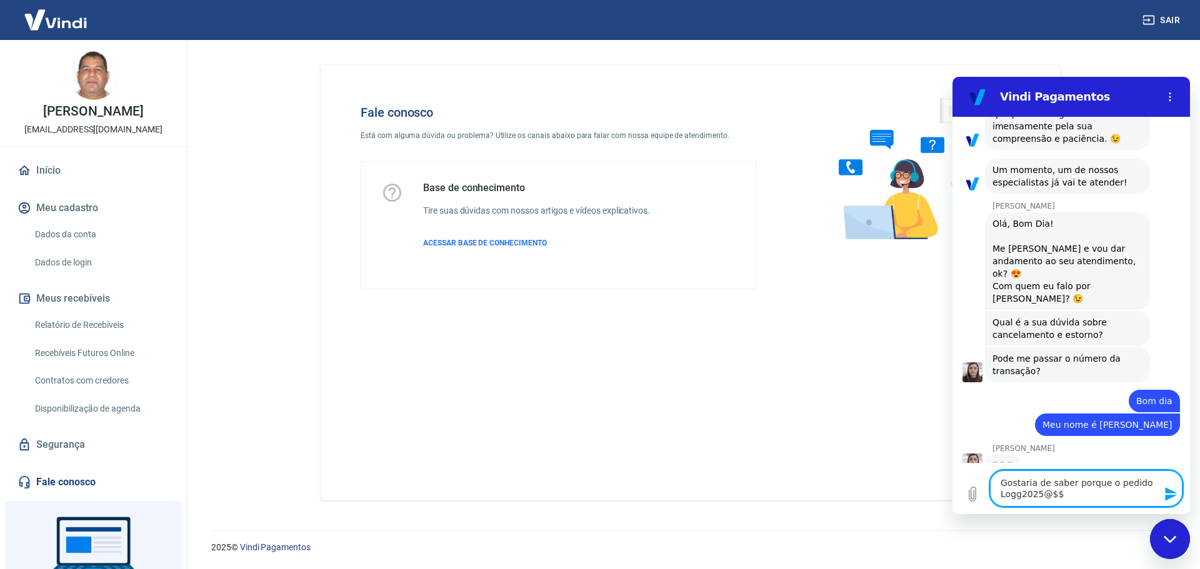
scroll to position [337, 0]
drag, startPoint x: 1062, startPoint y: 493, endPoint x: 986, endPoint y: 495, distance: 76.3
click at [986, 495] on div "Digite uma mensagem Gostaria de saber porque o pedido Logg2025@$$ x" at bounding box center [1070, 488] width 237 height 51
type textarea "Gostaria de saber porque o pedido"
type textarea "x"
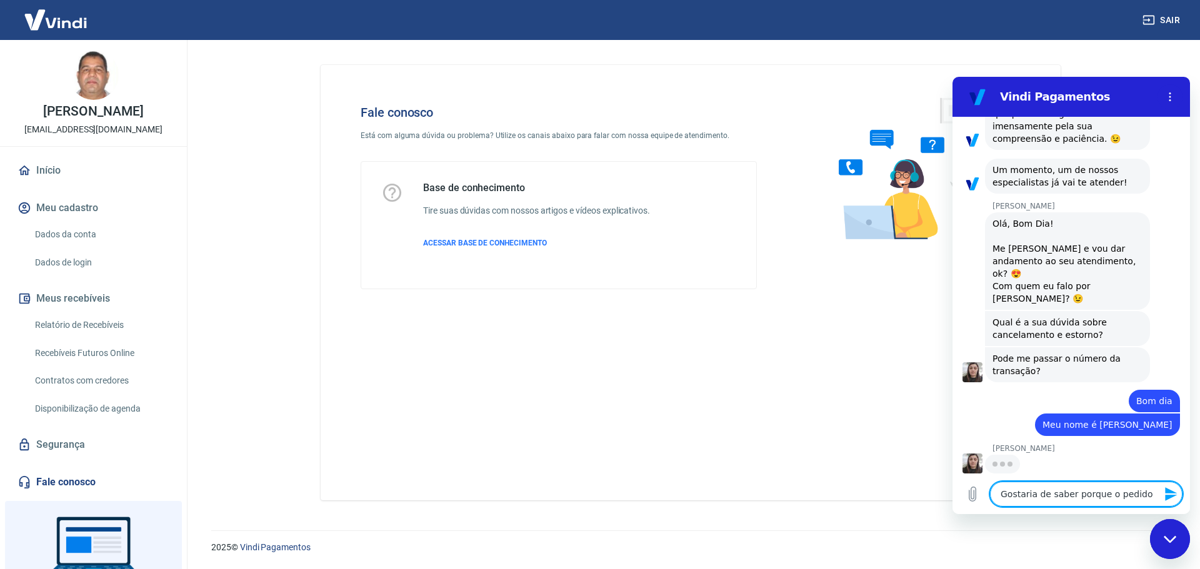
scroll to position [336, 0]
type textarea "Gostaria de saber porque o pedido"
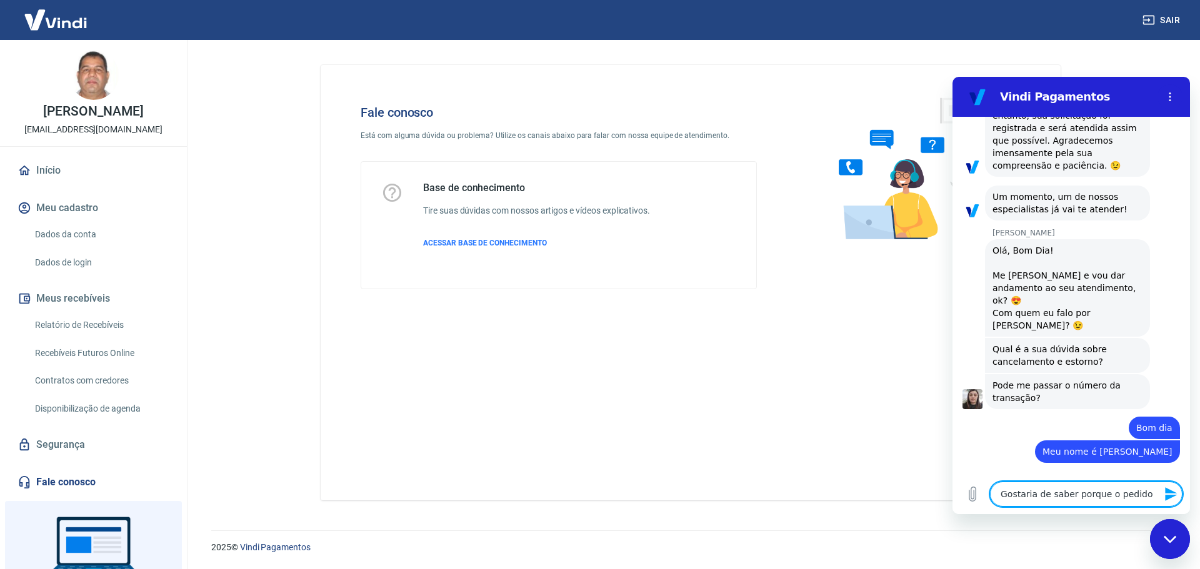
type textarea "x"
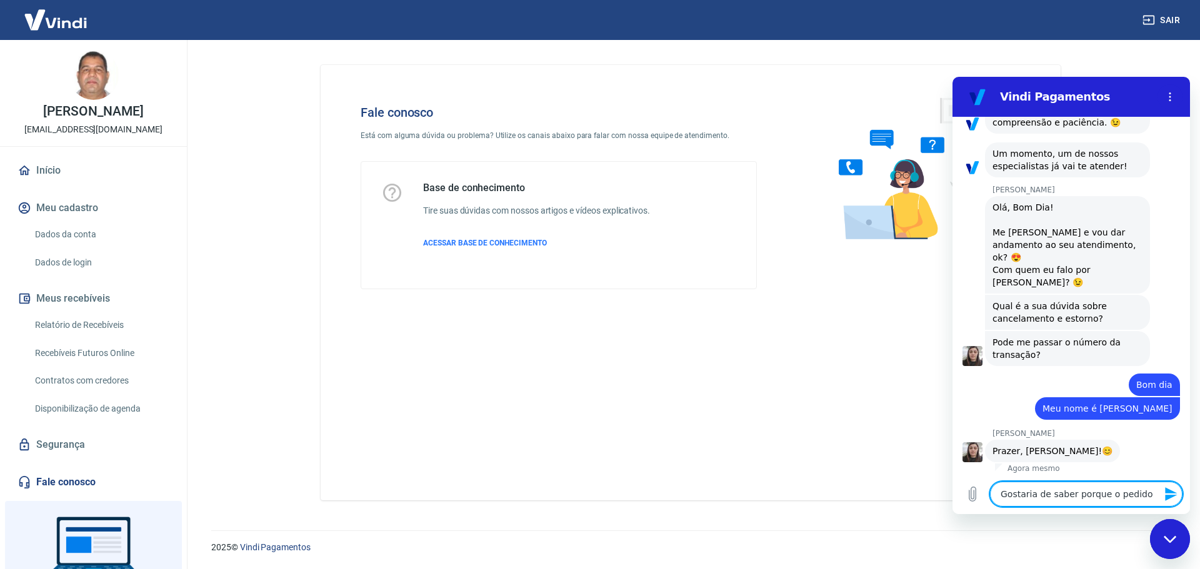
paste textarea "224214555"
type textarea "Gostaria de saber porque o pedido 224214555"
type textarea "x"
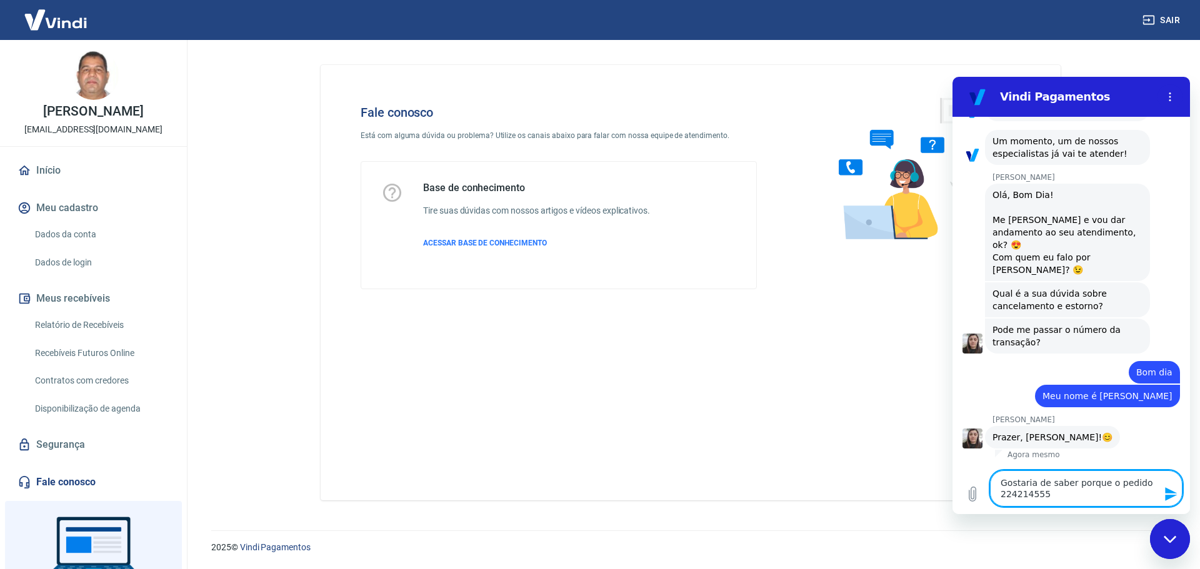
type textarea "Gostaria de saber porque o pedido 224214555"
type textarea "x"
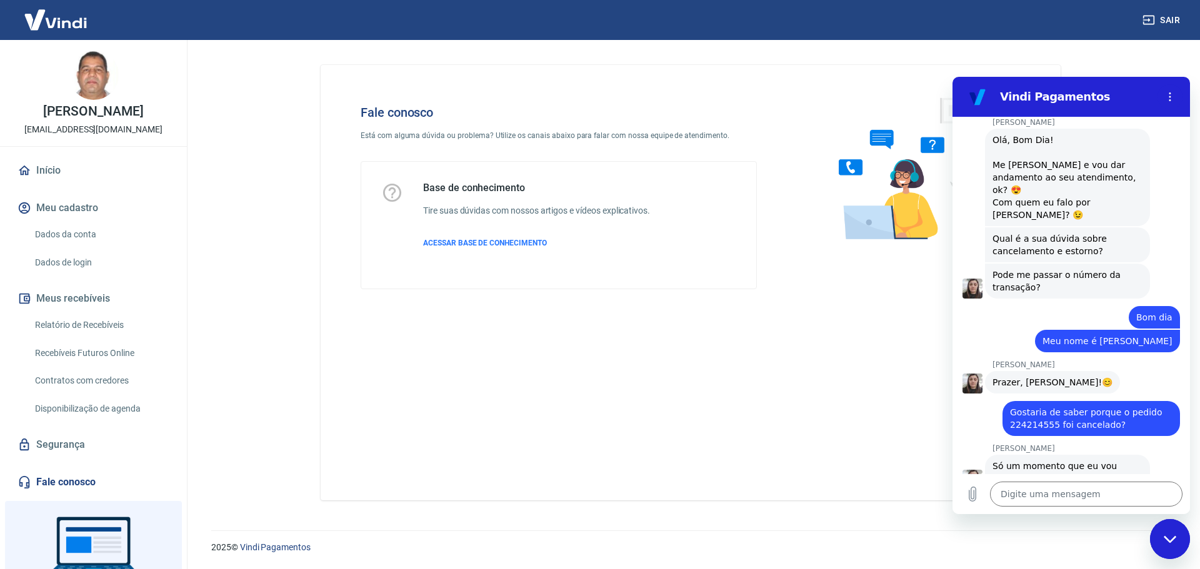
scroll to position [449, 0]
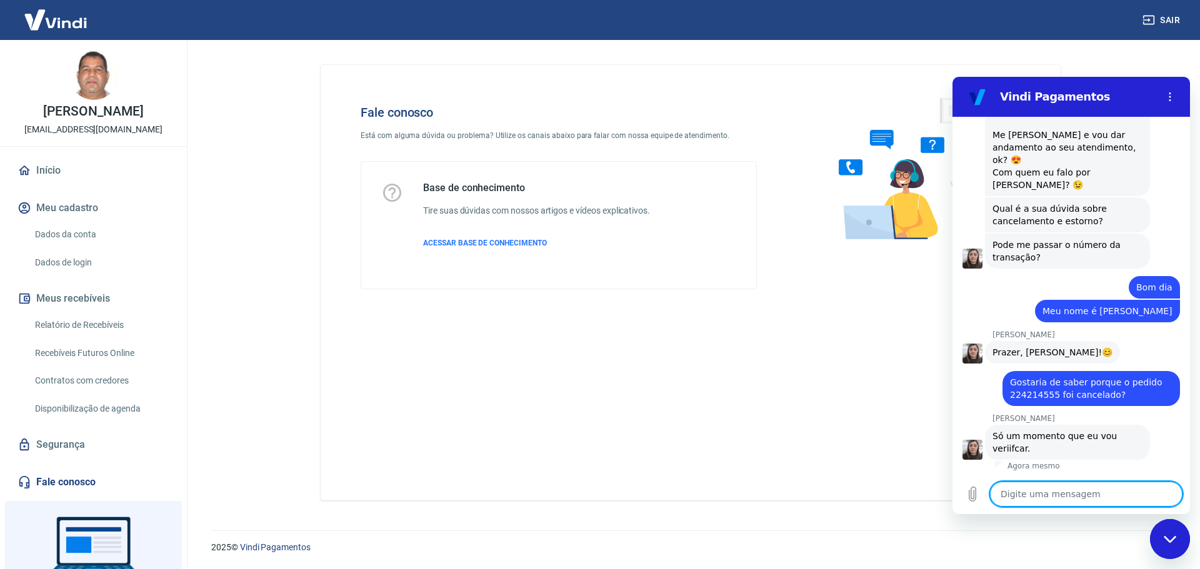
click at [1056, 495] on textarea at bounding box center [1086, 494] width 192 height 25
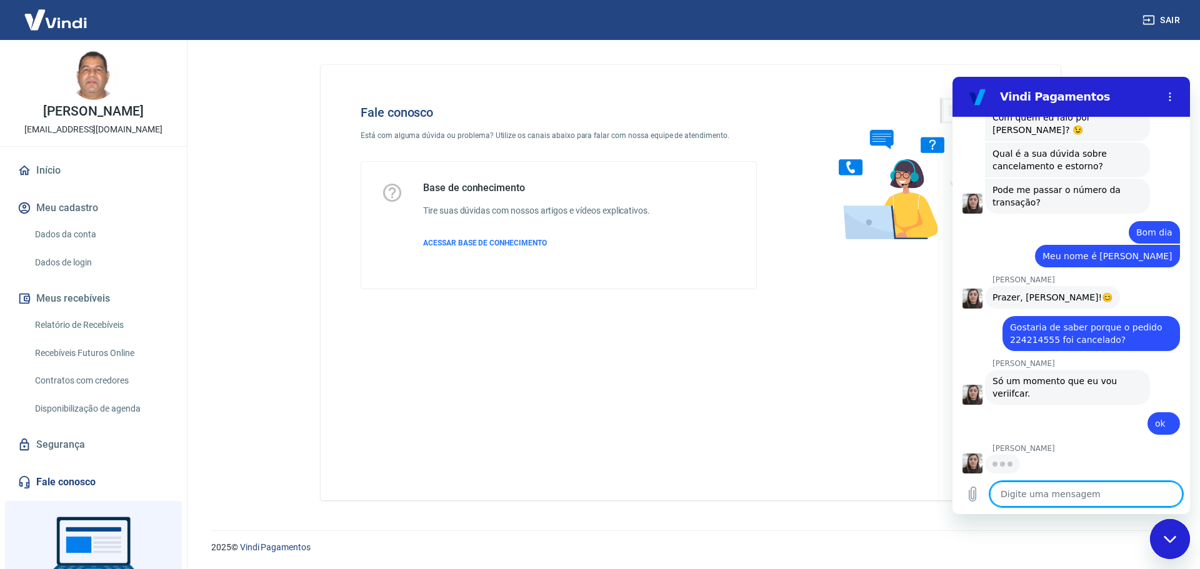
scroll to position [503, 0]
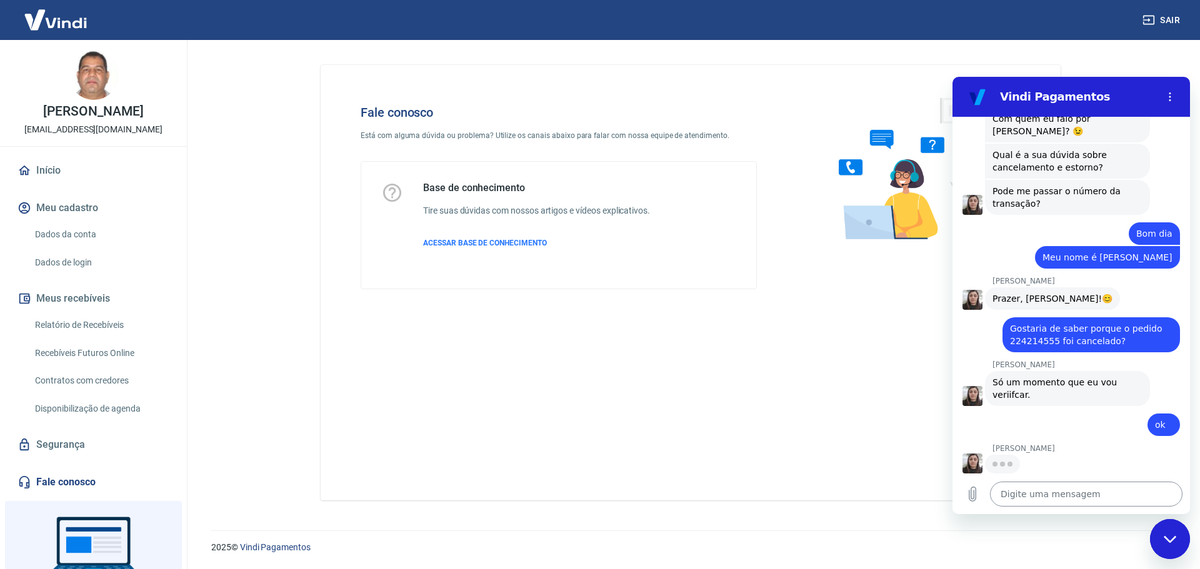
drag, startPoint x: 1013, startPoint y: 494, endPoint x: 1026, endPoint y: 490, distance: 13.2
click at [1013, 494] on textarea at bounding box center [1086, 494] width 192 height 25
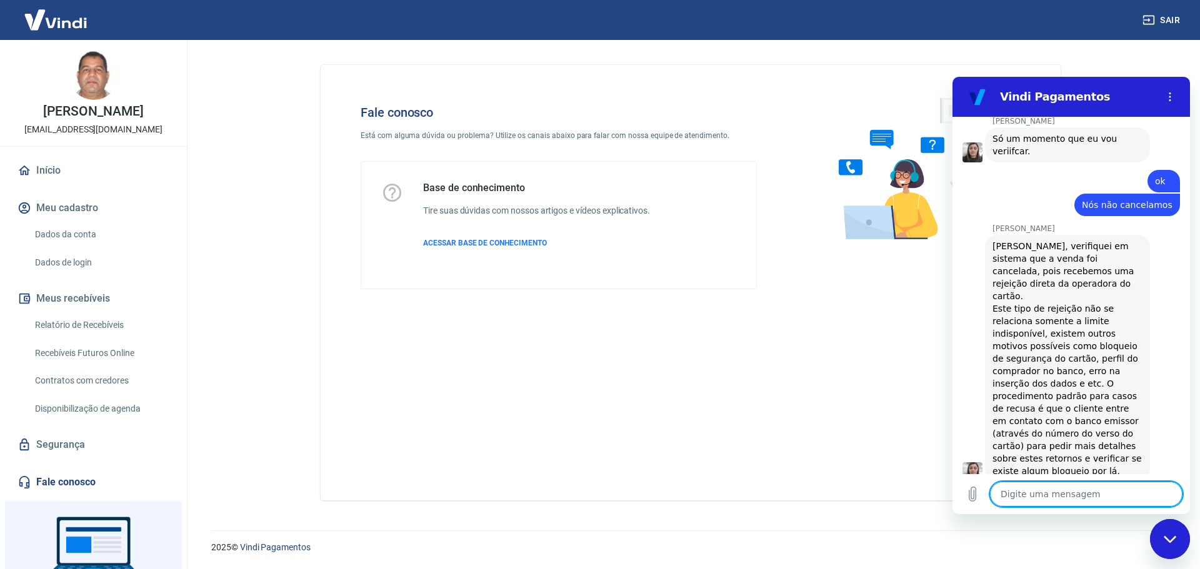
scroll to position [757, 0]
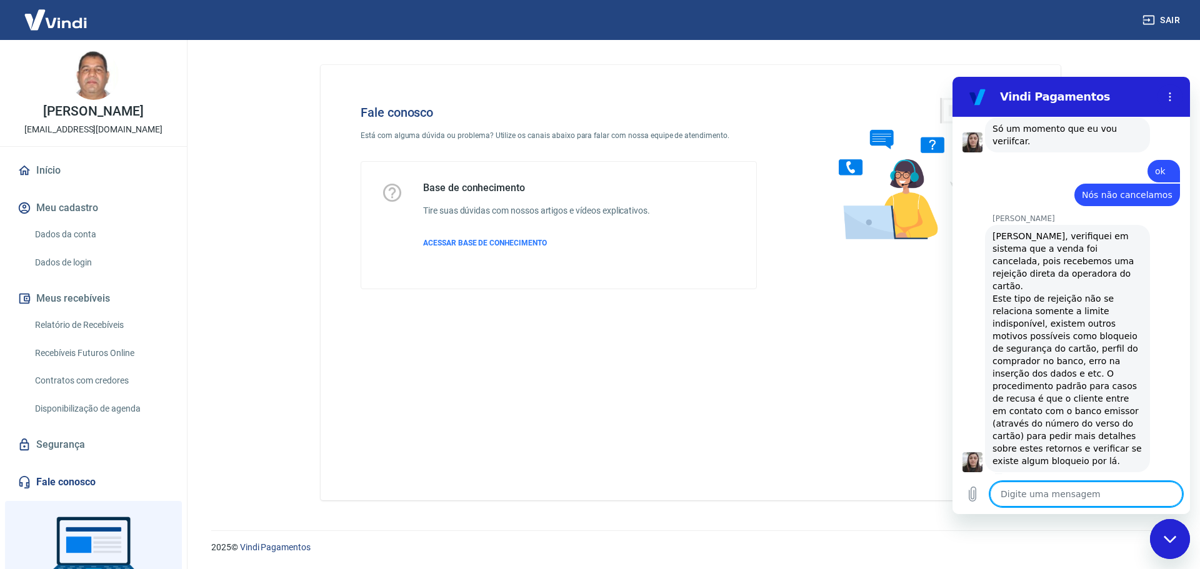
click at [1042, 494] on textarea at bounding box center [1086, 494] width 192 height 25
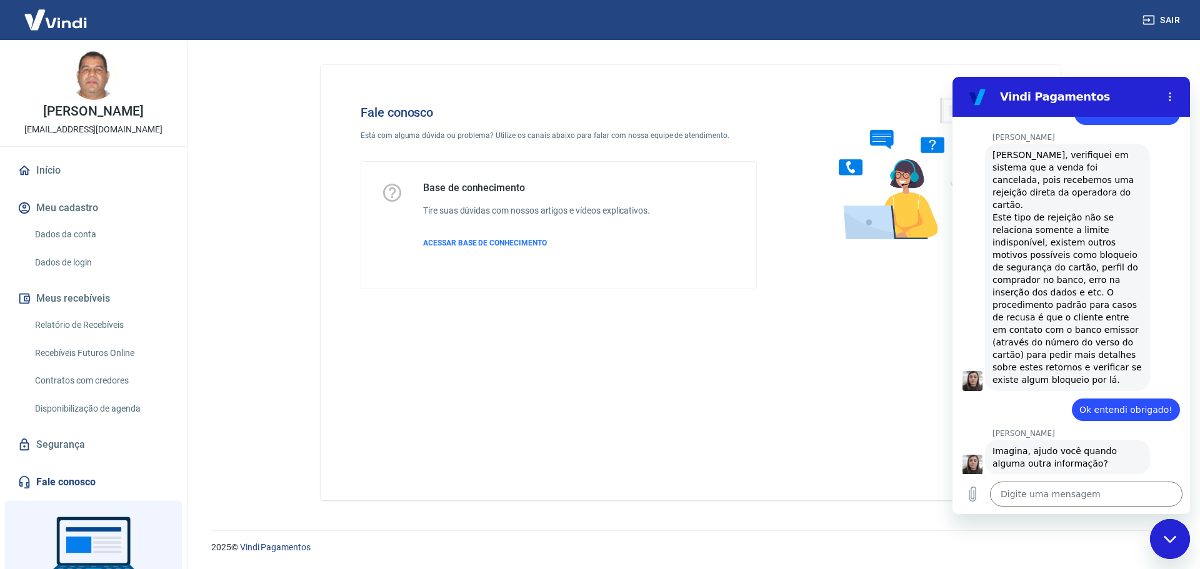
scroll to position [841, 0]
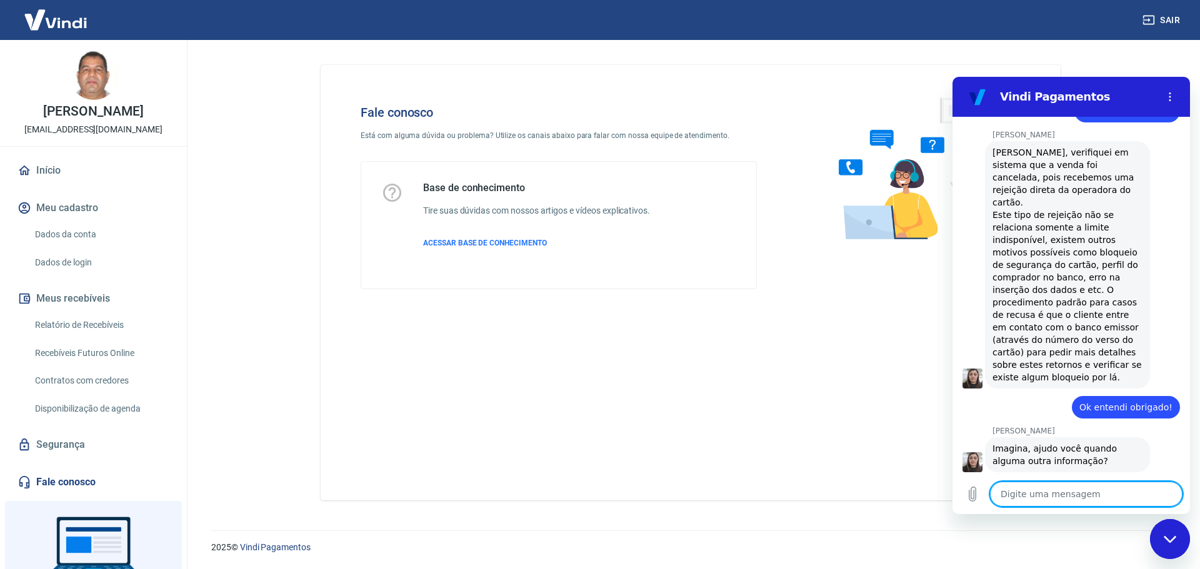
click at [1079, 491] on textarea at bounding box center [1086, 494] width 192 height 25
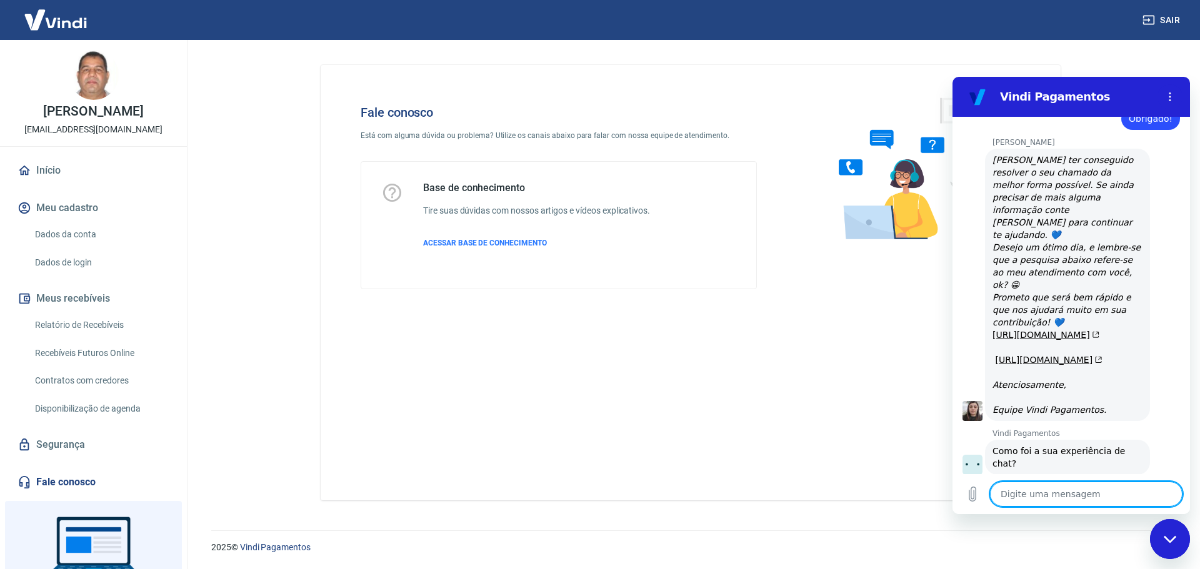
scroll to position [1268, 0]
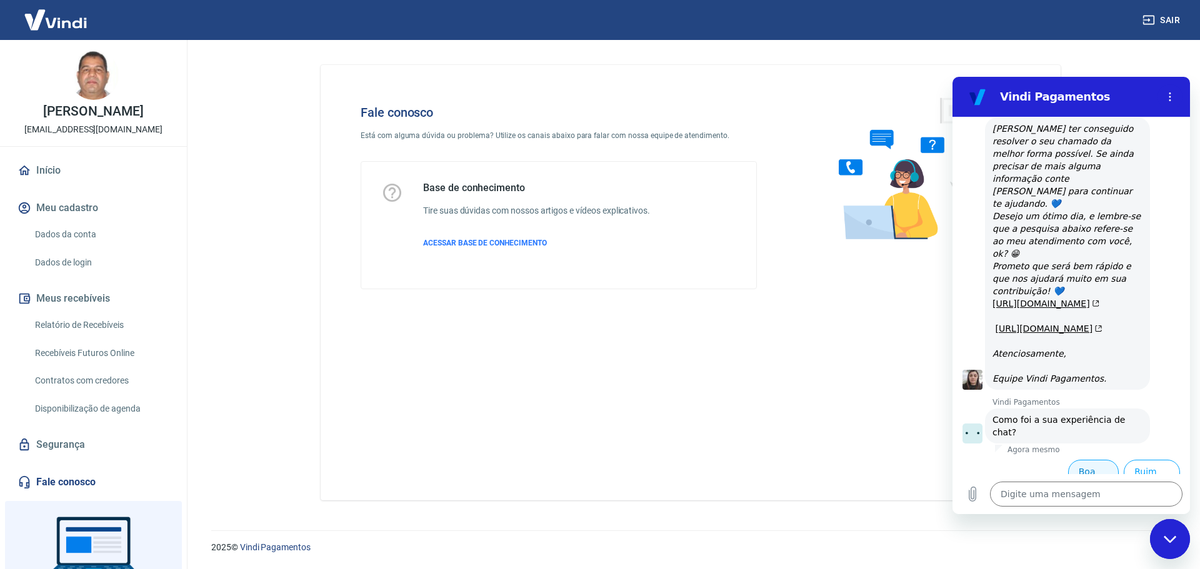
click at [1087, 460] on button "Boa 👍" at bounding box center [1093, 478] width 51 height 36
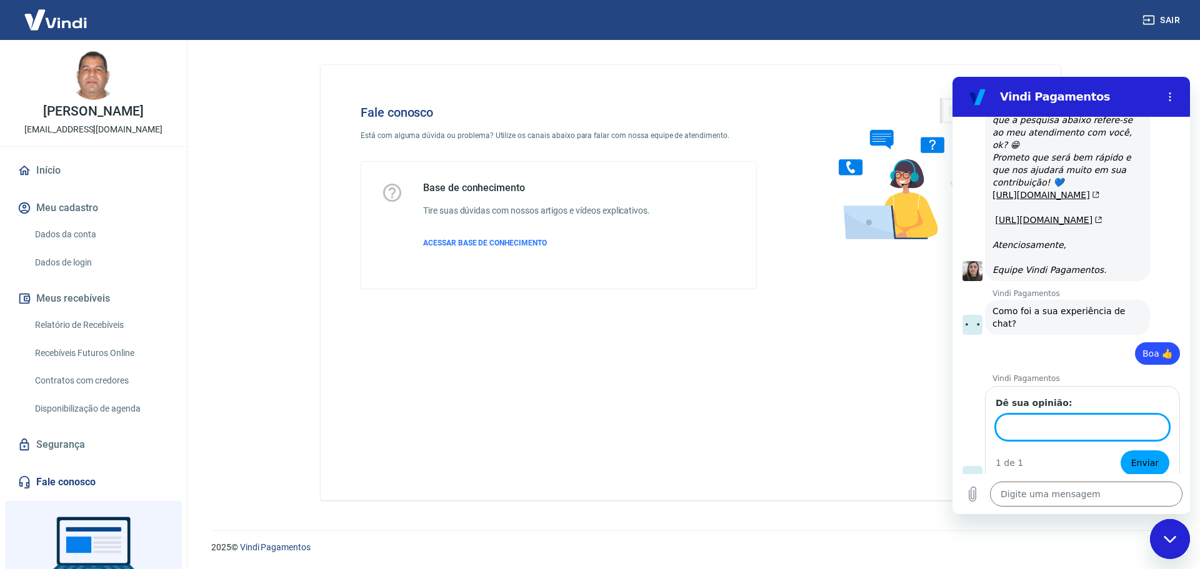
scroll to position [1375, 0]
click at [1023, 414] on input "Dê sua opinião:" at bounding box center [1083, 427] width 174 height 26
click at [1142, 456] on span "Enviar" at bounding box center [1144, 463] width 27 height 15
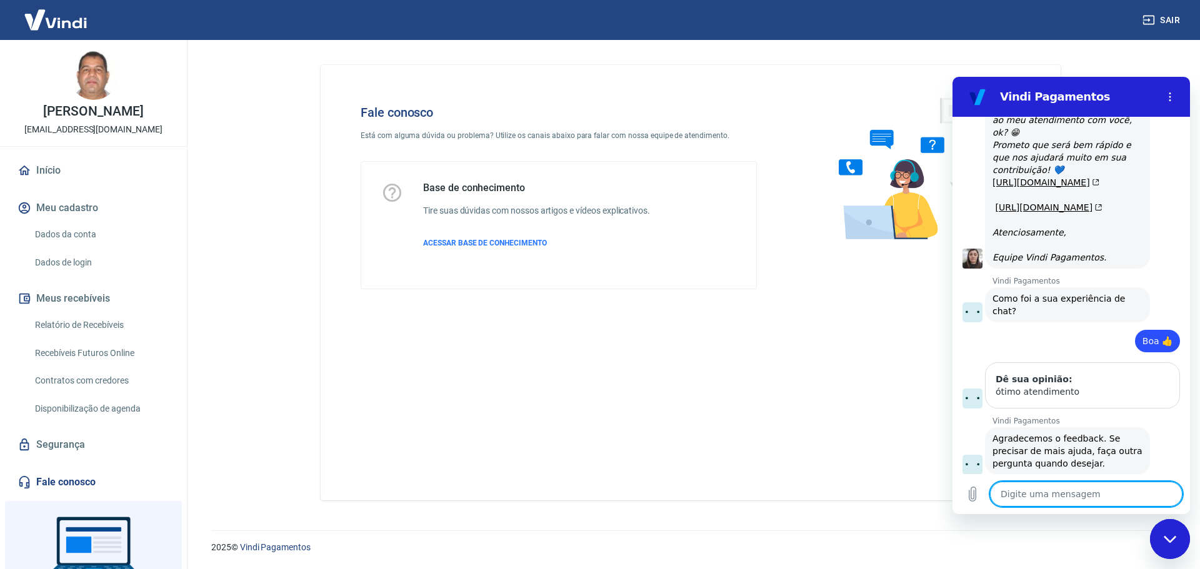
scroll to position [1392, 0]
